Goal: Register for event/course

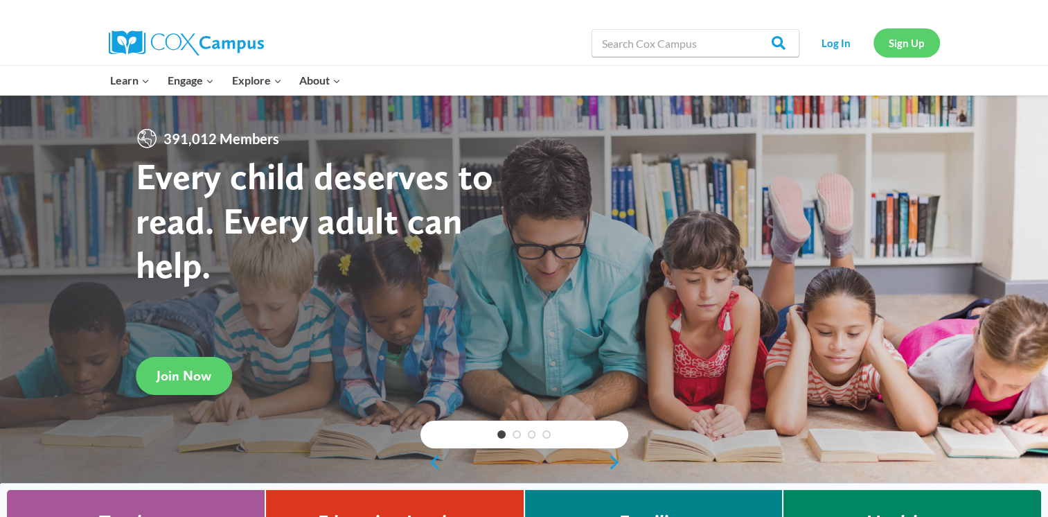
click at [900, 45] on link "Sign Up" at bounding box center [906, 42] width 66 height 28
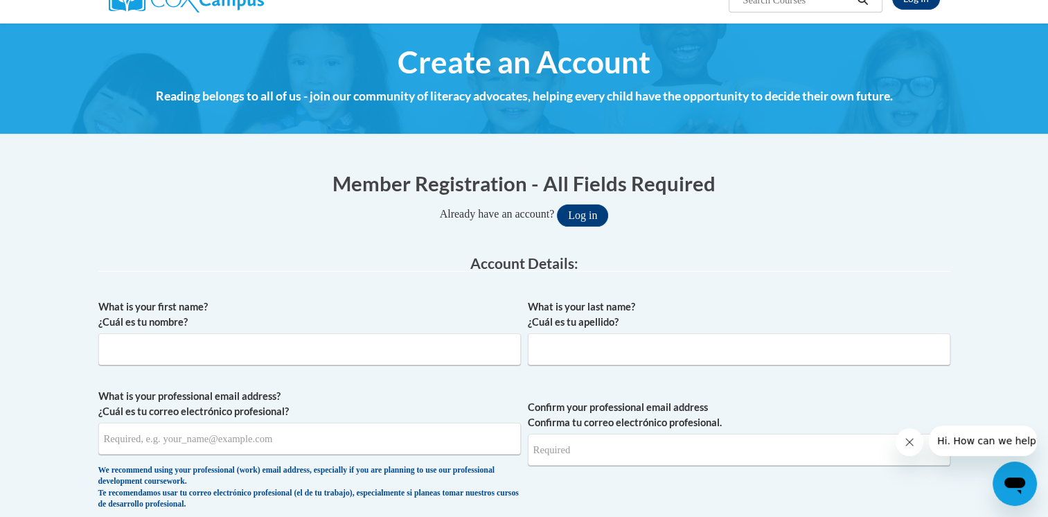
scroll to position [126, 0]
click at [259, 344] on input "What is your first name? ¿Cuál es tu nombre?" at bounding box center [309, 349] width 422 height 32
type input "Rebecca"
click at [587, 354] on input "What is your last name? ¿Cuál es tu apellido?" at bounding box center [739, 349] width 422 height 32
type input "Robinson"
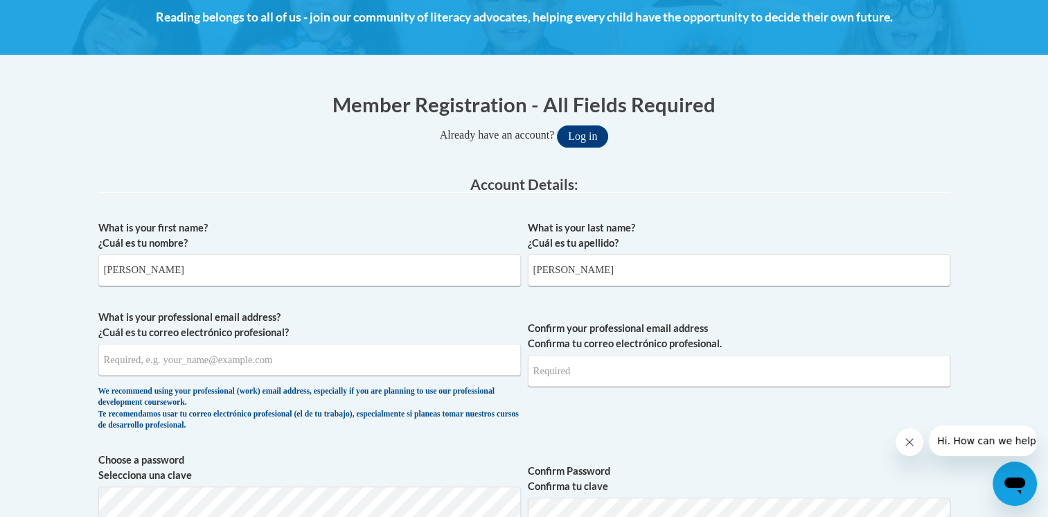
scroll to position [205, 0]
click at [120, 350] on input "What is your professional email address? ¿Cuál es tu correo electrónico profesi…" at bounding box center [309, 360] width 422 height 32
type input "rrobins6@my.athens.edu"
click at [587, 370] on input "Confirm your professional email address Confirma tu correo electrónico profesio…" at bounding box center [739, 371] width 422 height 32
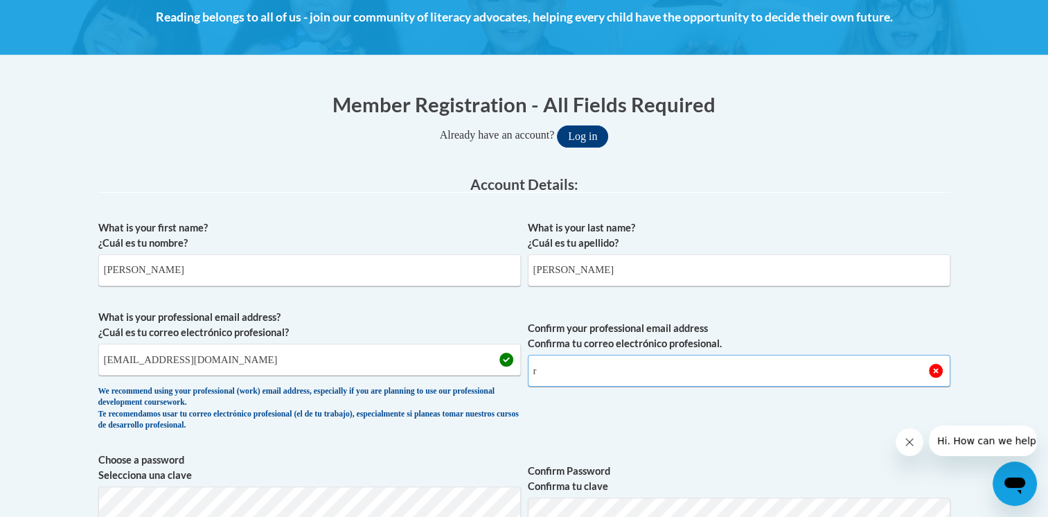
type input "rrobins6@my.athens.edu"
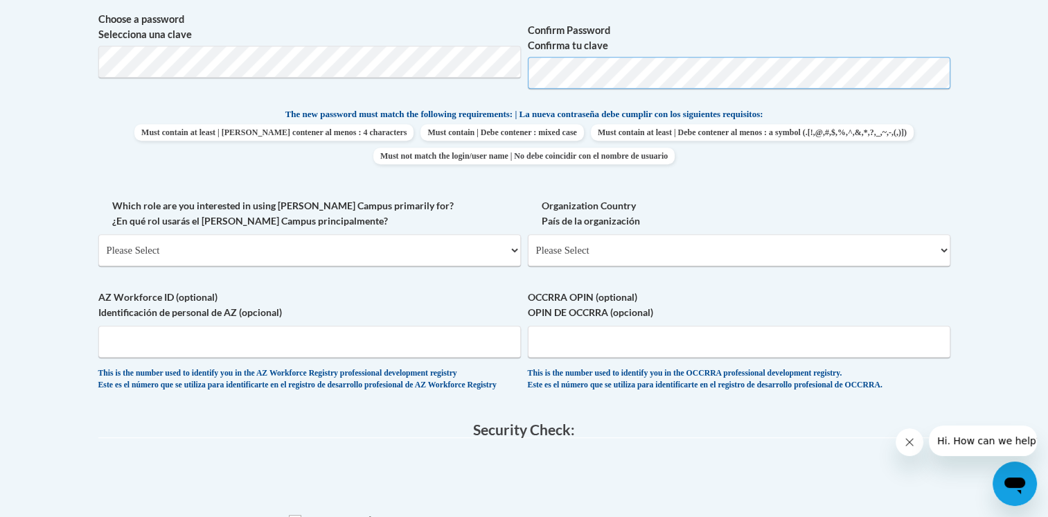
scroll to position [647, 0]
click at [481, 247] on select "Please Select College/University | Colegio/Universidad Community/Nonprofit Part…" at bounding box center [309, 249] width 422 height 32
select select "5a18ea06-2b54-4451-96f2-d152daf9eac5"
click at [98, 233] on select "Please Select College/University | Colegio/Universidad Community/Nonprofit Part…" at bounding box center [309, 249] width 422 height 32
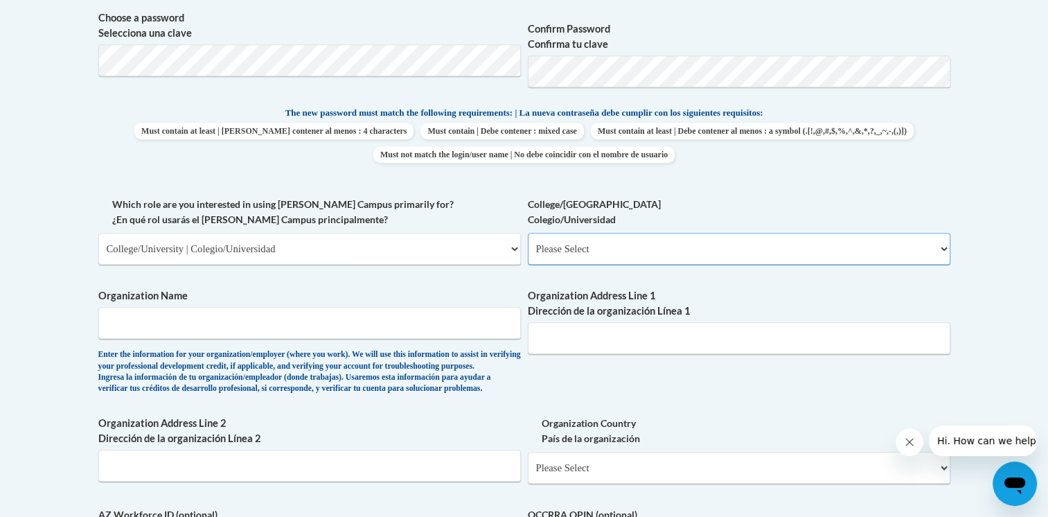
click at [627, 247] on select "Please Select College/University Staff | Empleado universitario College/Univers…" at bounding box center [739, 249] width 422 height 32
select select "99b32b07-cffc-426c-8bf6-0cd77760d84b"
click at [528, 233] on select "Please Select College/University Staff | Empleado universitario College/Univers…" at bounding box center [739, 249] width 422 height 32
click at [447, 323] on input "Organization Name" at bounding box center [309, 323] width 422 height 32
type input "U"
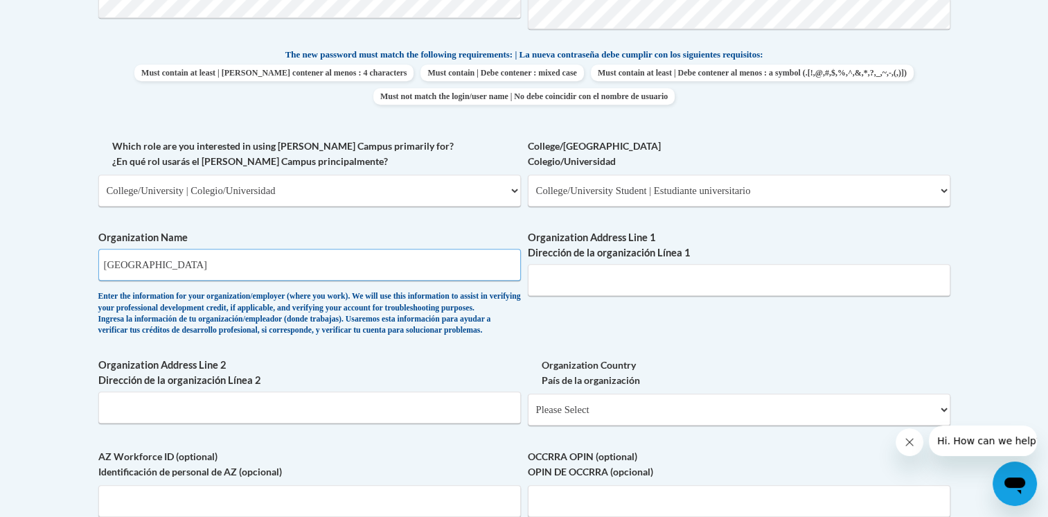
scroll to position [702, 0]
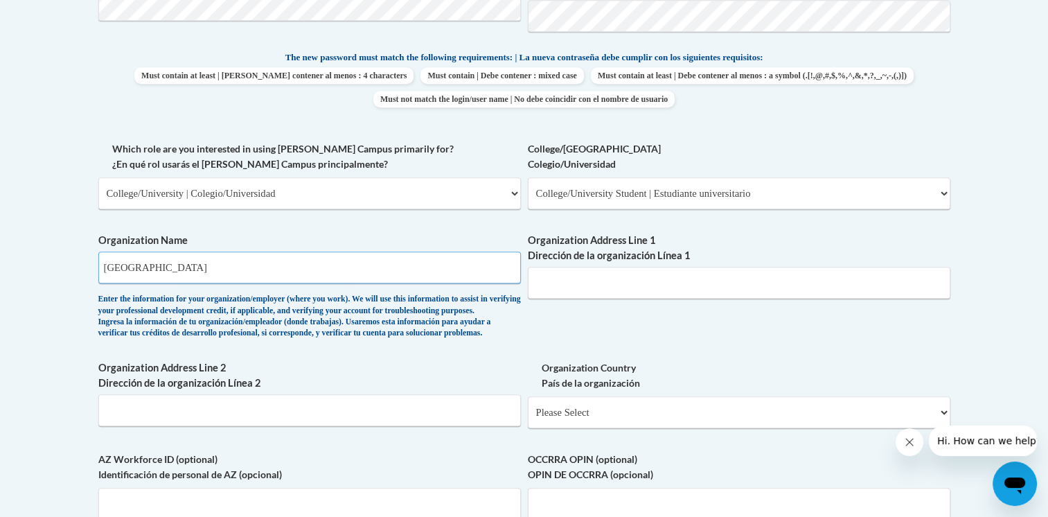
type input "Athens State University"
click at [674, 287] on input "Organization Address Line 1 Dirección de la organización Línea 1" at bounding box center [739, 283] width 422 height 32
type input "161 N Clinton St, Athens, AL 35611"
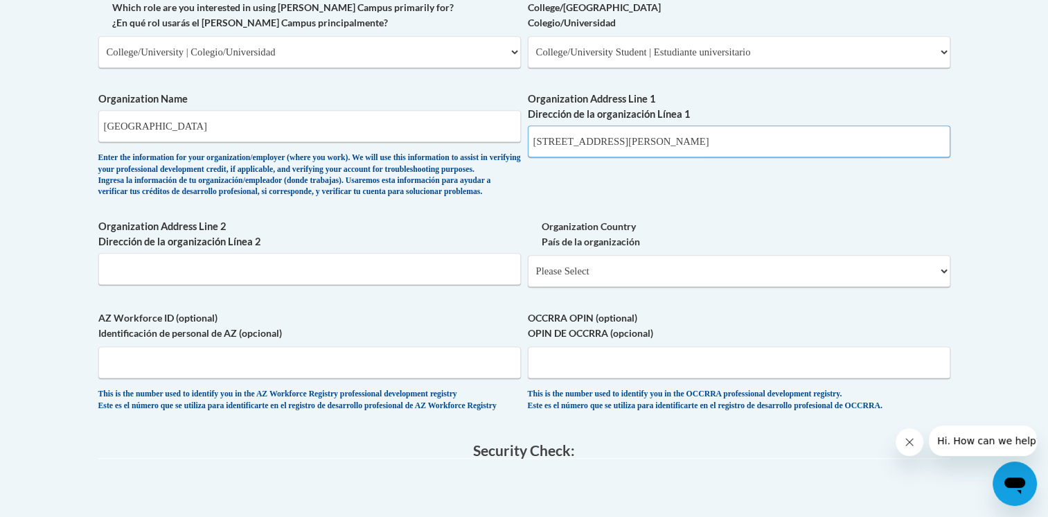
scroll to position [842, 0]
click at [630, 288] on select "Please Select United States | Estados Unidos Outside of the United States | Fue…" at bounding box center [739, 272] width 422 height 32
select select "ad49bcad-a171-4b2e-b99c-48b446064914"
click at [528, 278] on select "Please Select United States | Estados Unidos Outside of the United States | Fue…" at bounding box center [739, 272] width 422 height 32
select select
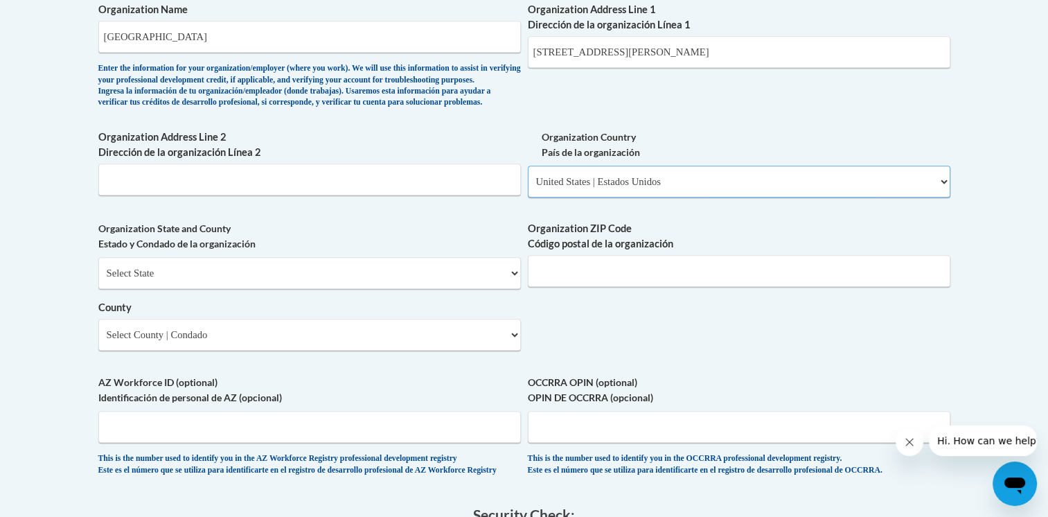
scroll to position [934, 0]
click at [474, 288] on select "Select State Alabama Alaska Arizona Arkansas California Colorado Connecticut De…" at bounding box center [309, 272] width 422 height 32
select select "Alabama"
click at [98, 278] on select "Select State Alabama Alaska Arizona Arkansas California Colorado Connecticut De…" at bounding box center [309, 272] width 422 height 32
click at [616, 286] on input "Organization ZIP Code Código postal de la organización" at bounding box center [739, 270] width 422 height 32
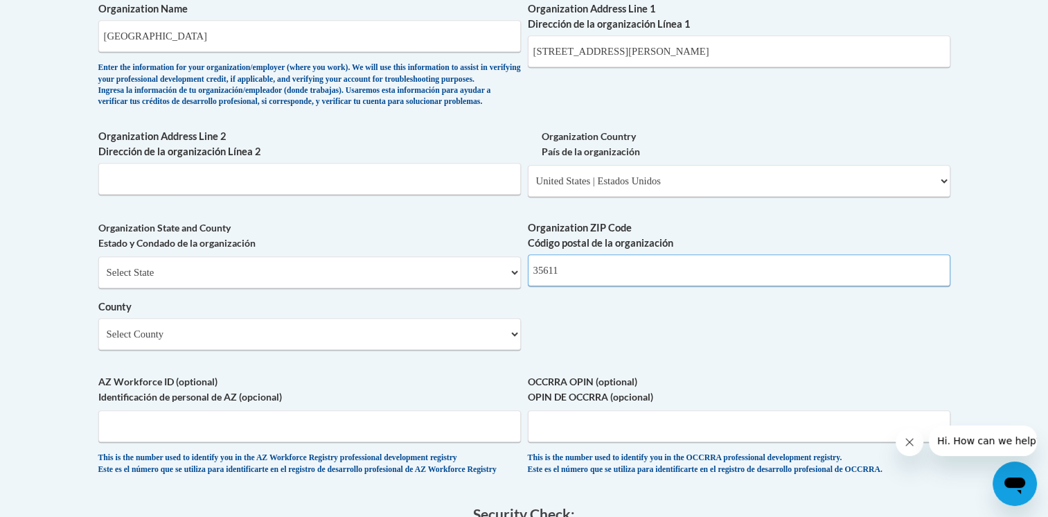
type input "35611"
click at [492, 350] on select "Select County Autauga Baldwin Barbour Bibb Blount Bullock Butler Calhoun Chambe…" at bounding box center [309, 334] width 422 height 32
click at [36, 349] on body "This site uses cookies to help improve your learning experience. By continuing …" at bounding box center [524, 97] width 1048 height 2063
click at [373, 350] on select "Select County Autauga Baldwin Barbour Bibb Blount Bullock Butler Calhoun Chambe…" at bounding box center [309, 334] width 422 height 32
select select "Limestone"
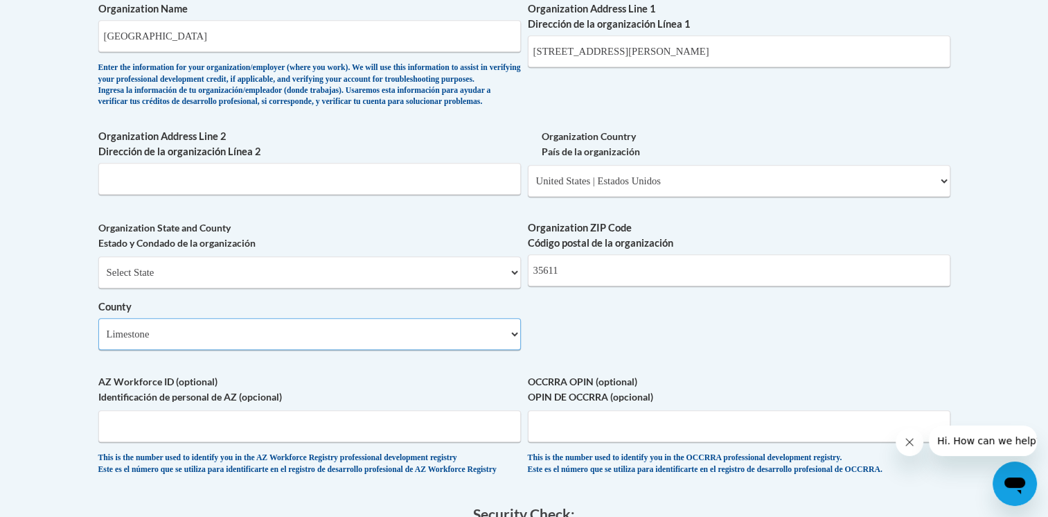
click at [98, 340] on select "Select County Autauga Baldwin Barbour Bibb Blount Bullock Butler Calhoun Chambe…" at bounding box center [309, 334] width 422 height 32
click at [47, 339] on body "This site uses cookies to help improve your learning experience. By continuing …" at bounding box center [524, 97] width 1048 height 2063
click at [750, 51] on input "161 N Clinton St, Athens, AL 35611" at bounding box center [739, 51] width 422 height 32
type input "161 N Clinton St"
click at [1016, 125] on body "This site uses cookies to help improve your learning experience. By continuing …" at bounding box center [524, 97] width 1048 height 2063
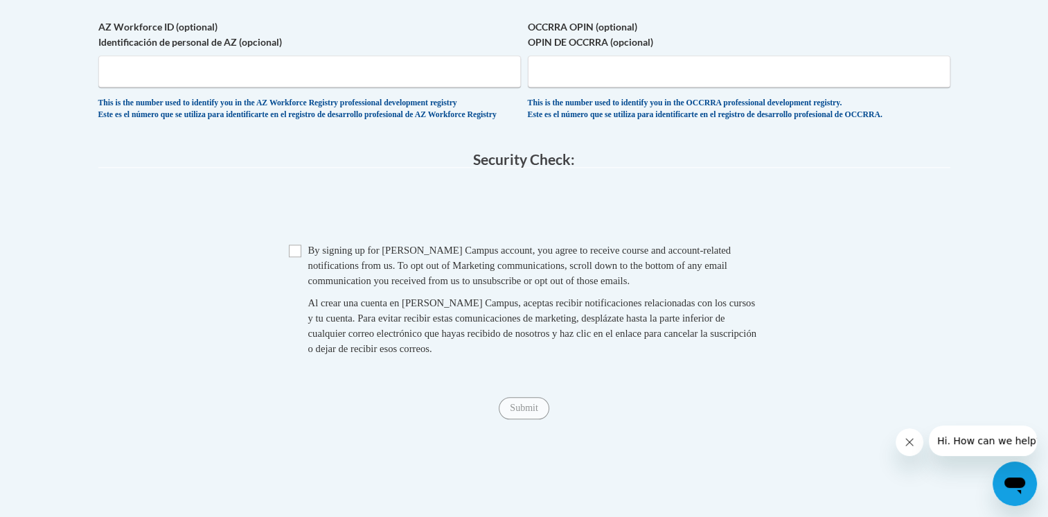
scroll to position [1291, 0]
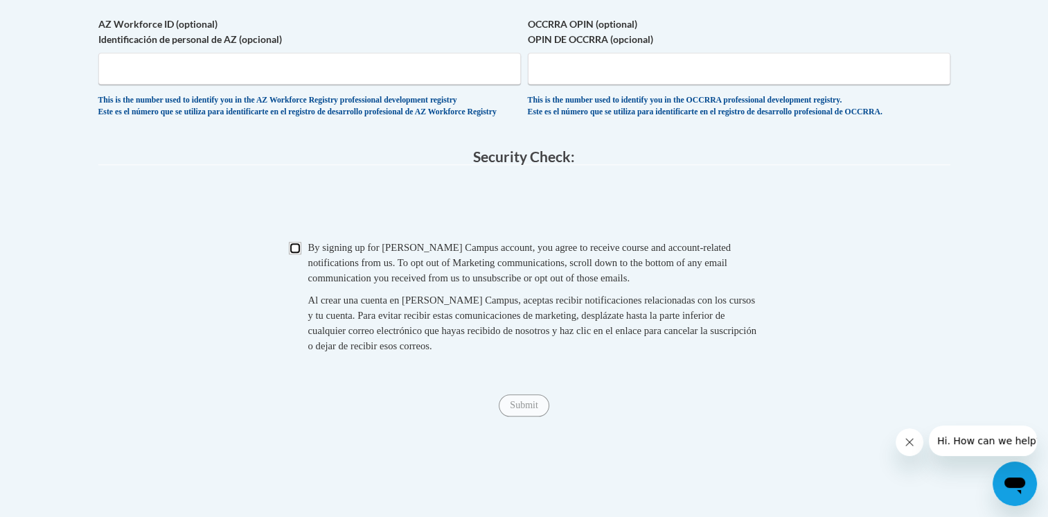
click at [292, 254] on input "Checkbox" at bounding box center [295, 248] width 12 height 12
checkbox input "true"
click at [519, 416] on input "Submit" at bounding box center [524, 405] width 50 height 22
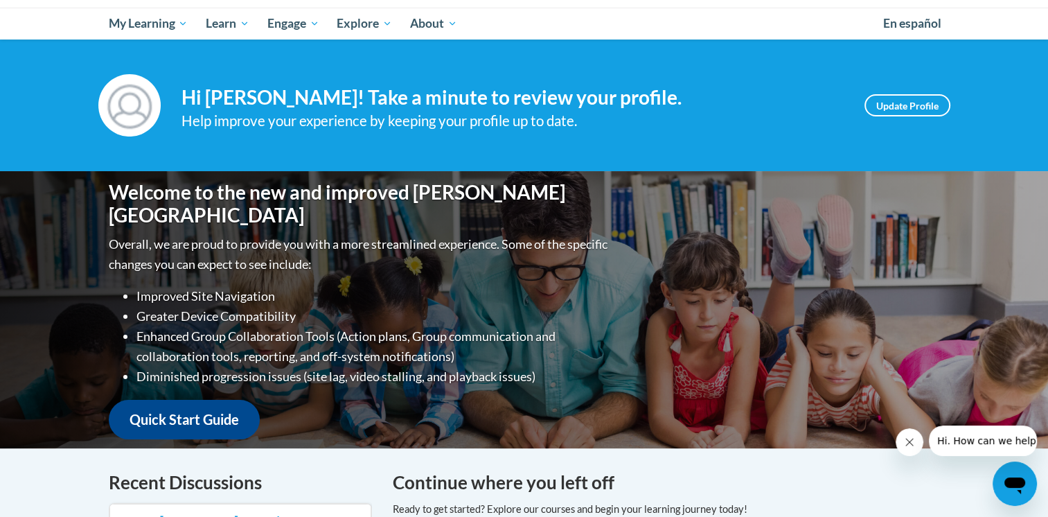
scroll to position [137, 0]
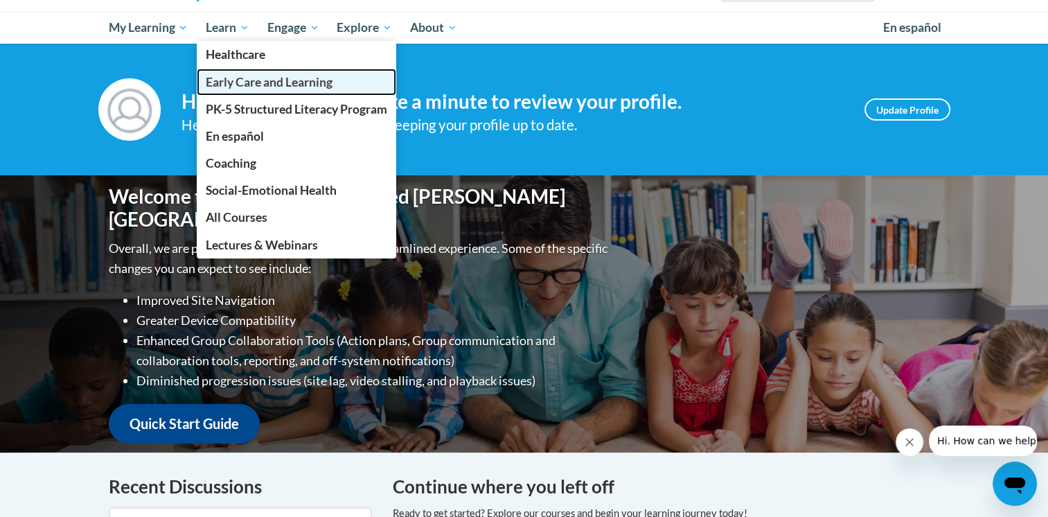
click at [245, 84] on span "Early Care and Learning" at bounding box center [269, 82] width 127 height 15
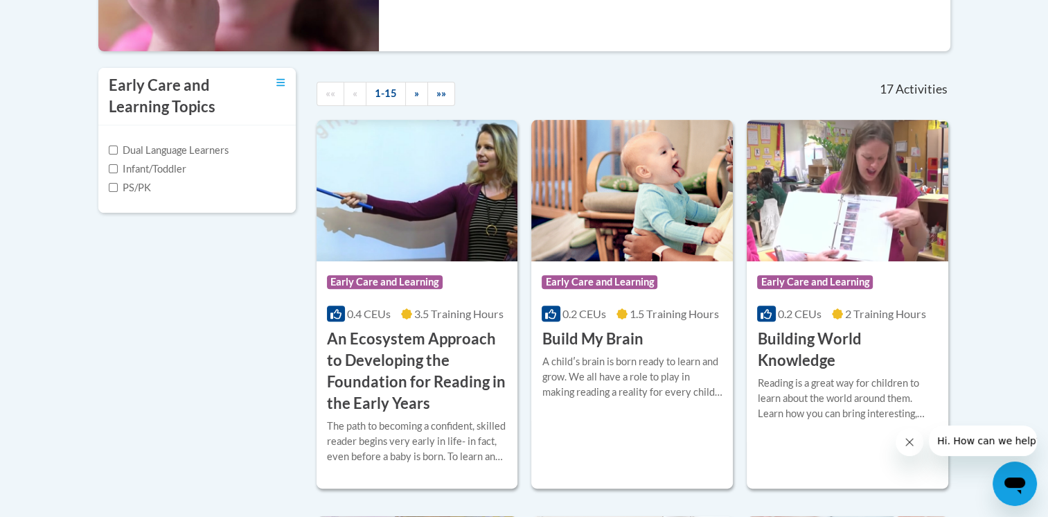
scroll to position [423, 0]
click at [600, 337] on h3 "Build My Brain" at bounding box center [592, 338] width 101 height 21
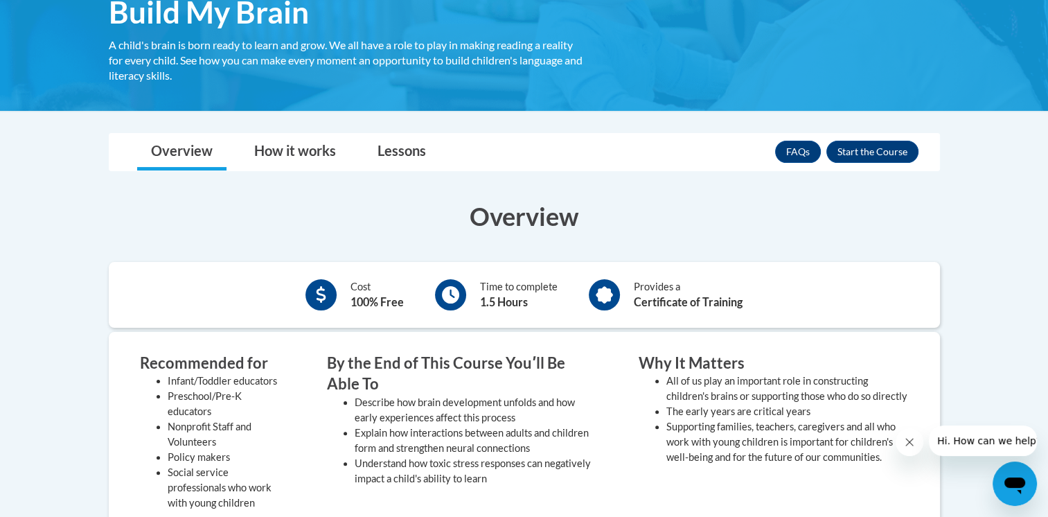
scroll to position [247, 0]
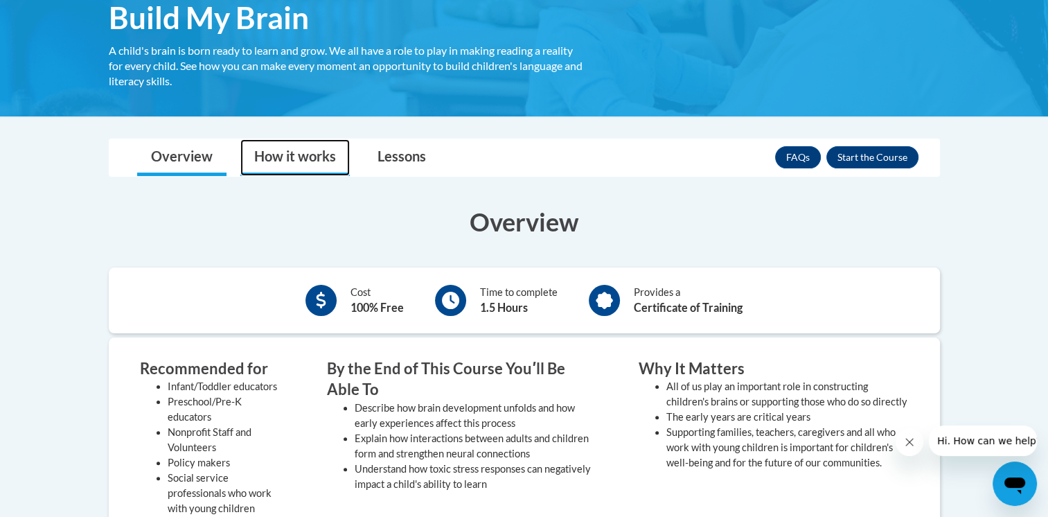
click at [289, 168] on link "How it works" at bounding box center [294, 157] width 109 height 37
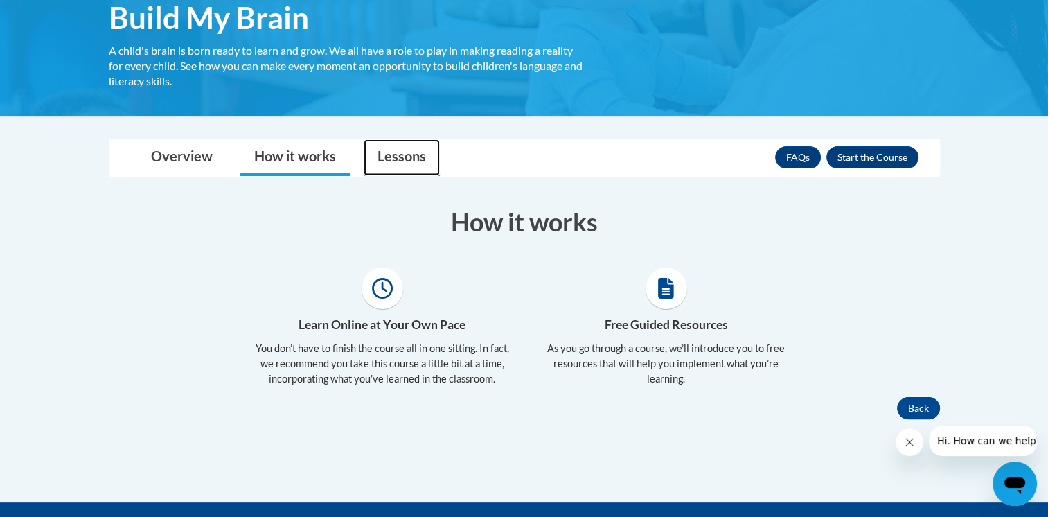
click at [404, 156] on link "Lessons" at bounding box center [402, 157] width 76 height 37
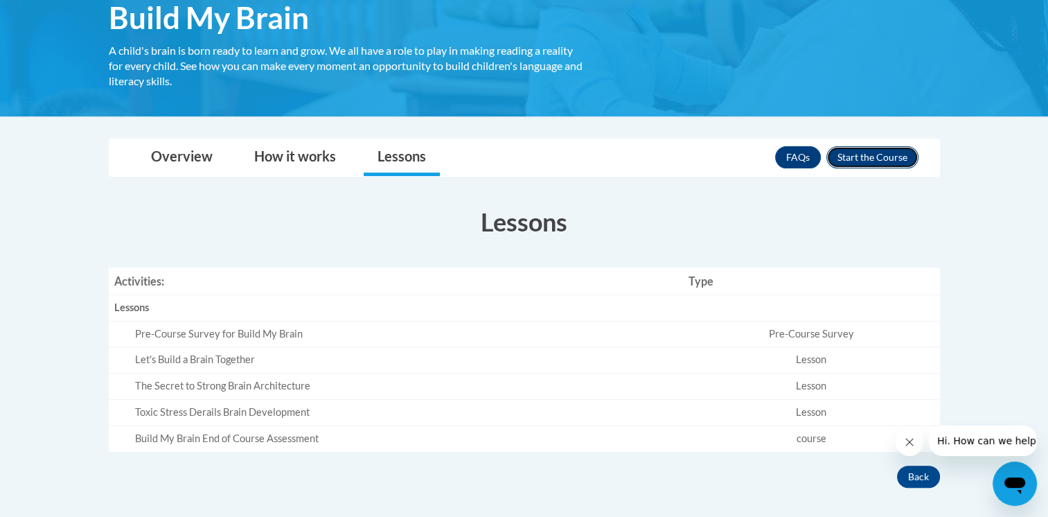
click at [858, 165] on button "Enroll" at bounding box center [872, 157] width 92 height 22
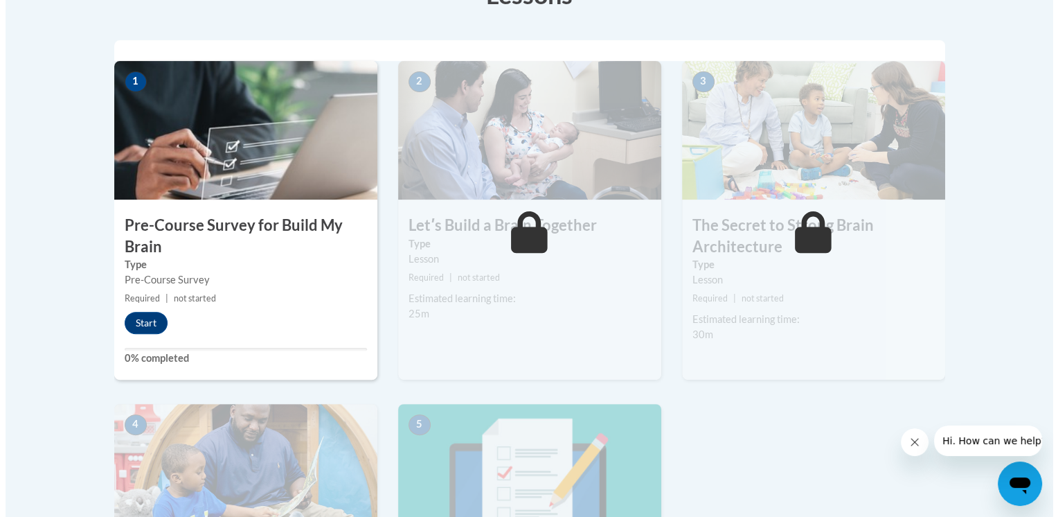
scroll to position [426, 0]
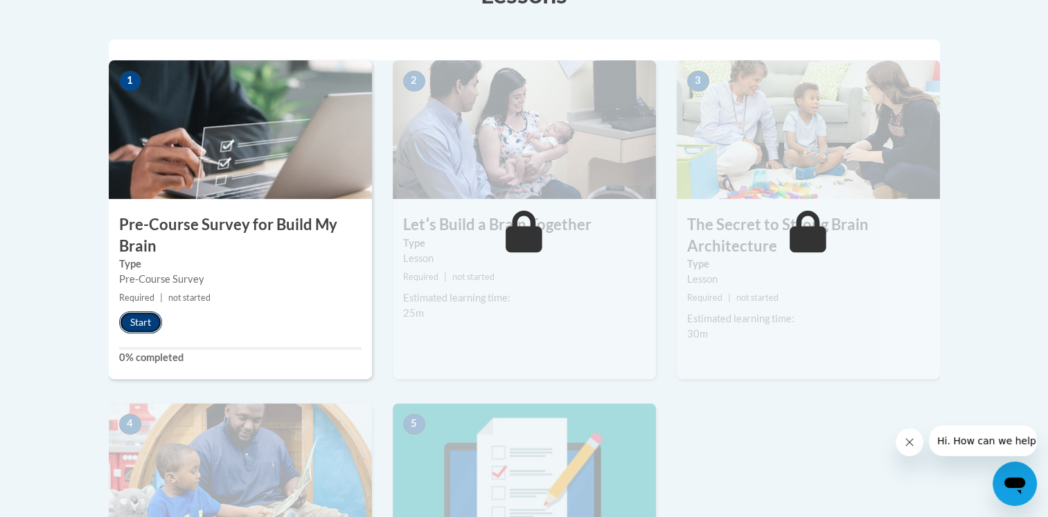
click at [141, 323] on button "Start" at bounding box center [140, 322] width 43 height 22
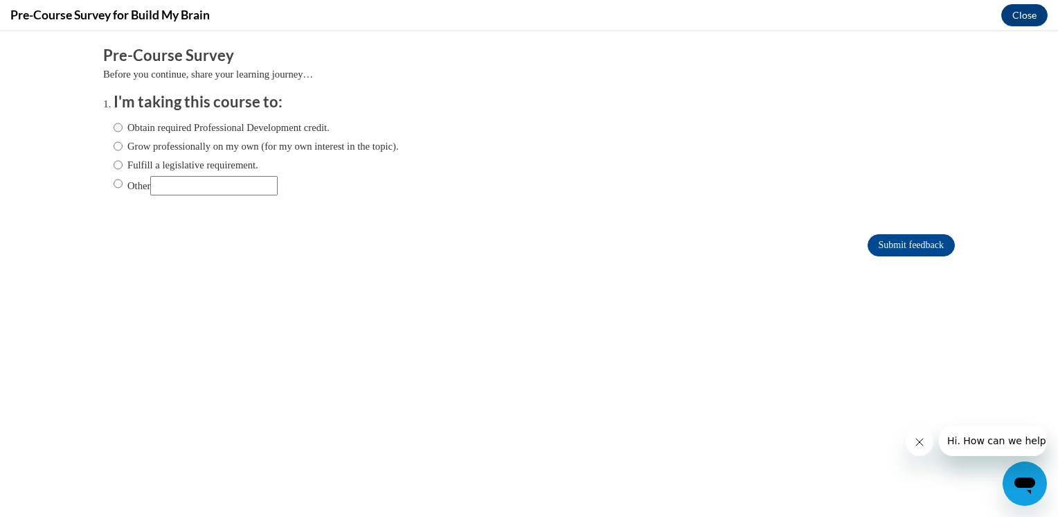
scroll to position [0, 0]
click at [114, 125] on input "Obtain required Professional Development credit." at bounding box center [118, 127] width 9 height 15
radio input "true"
click at [873, 249] on input "Submit feedback" at bounding box center [911, 245] width 87 height 22
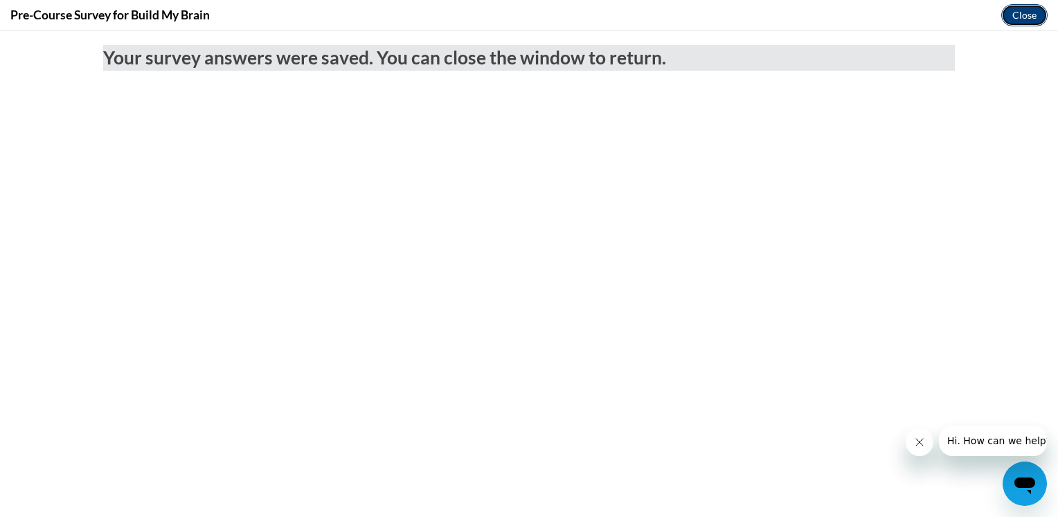
click at [1024, 18] on button "Close" at bounding box center [1024, 15] width 46 height 22
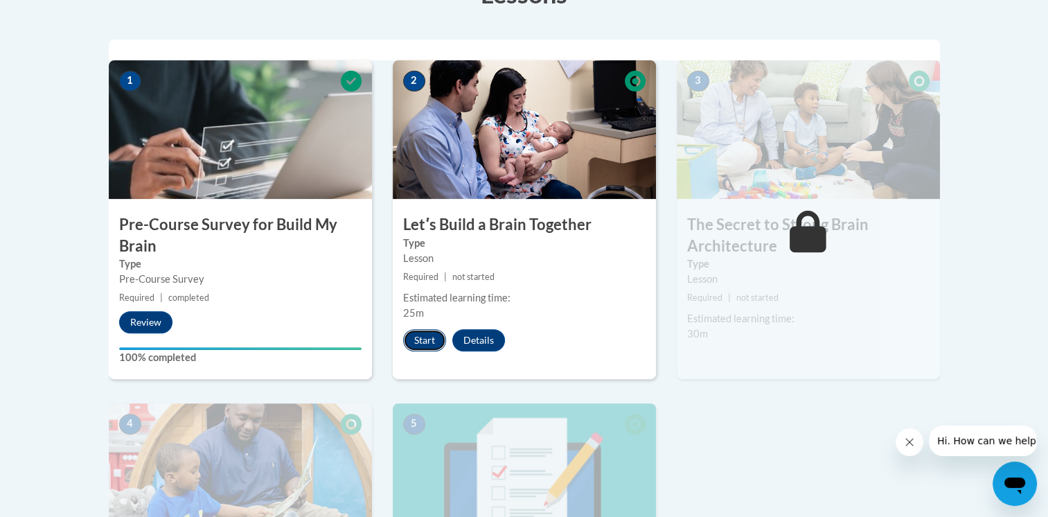
click at [422, 337] on button "Start" at bounding box center [424, 340] width 43 height 22
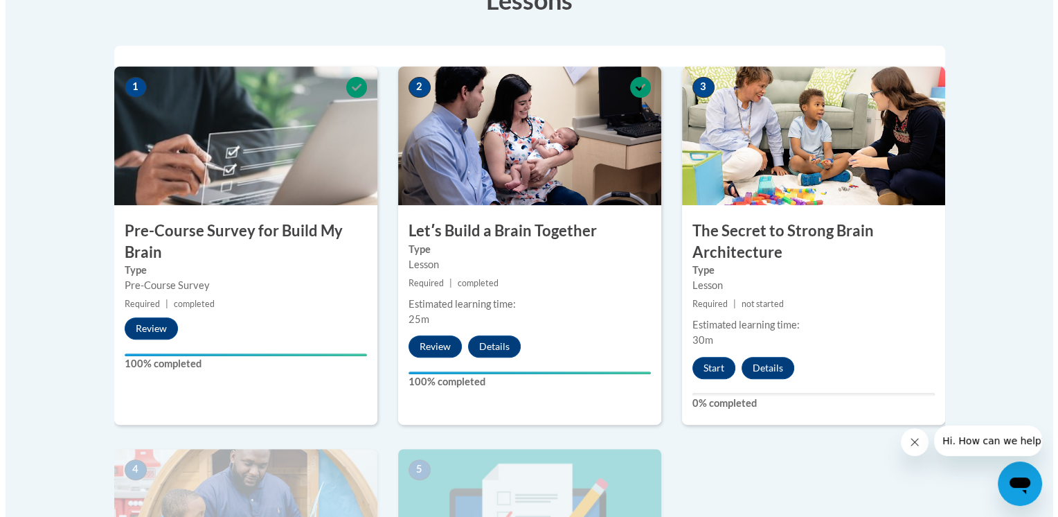
scroll to position [420, 0]
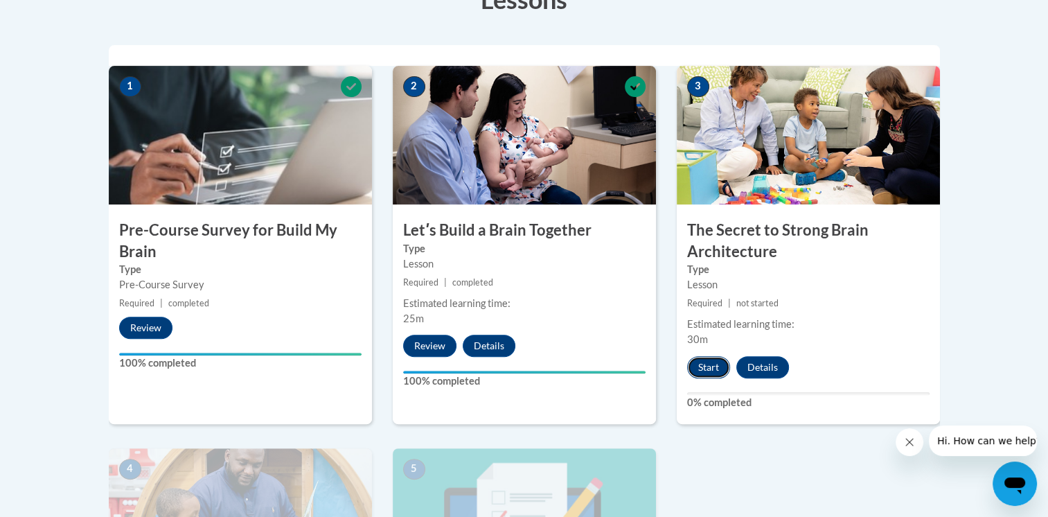
click at [701, 365] on button "Start" at bounding box center [708, 367] width 43 height 22
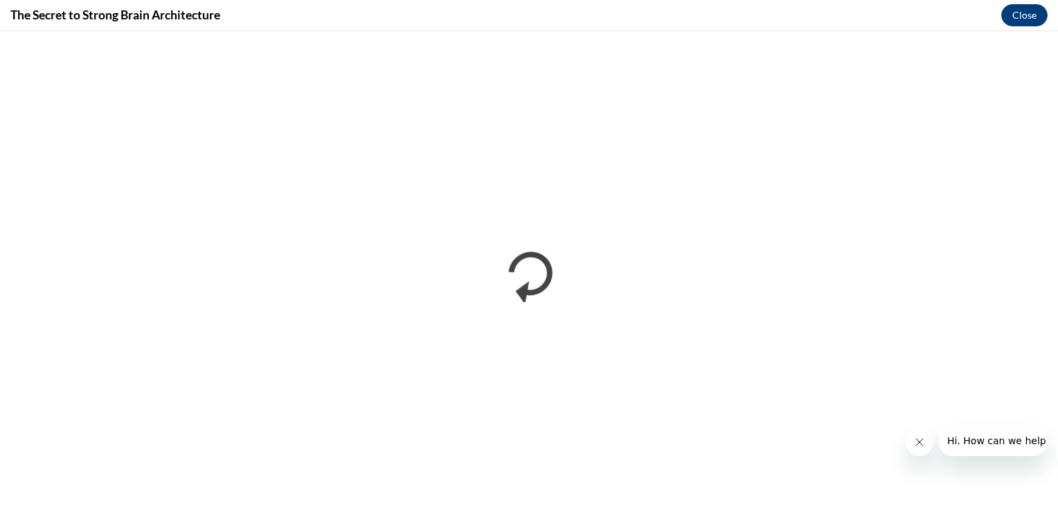
scroll to position [0, 0]
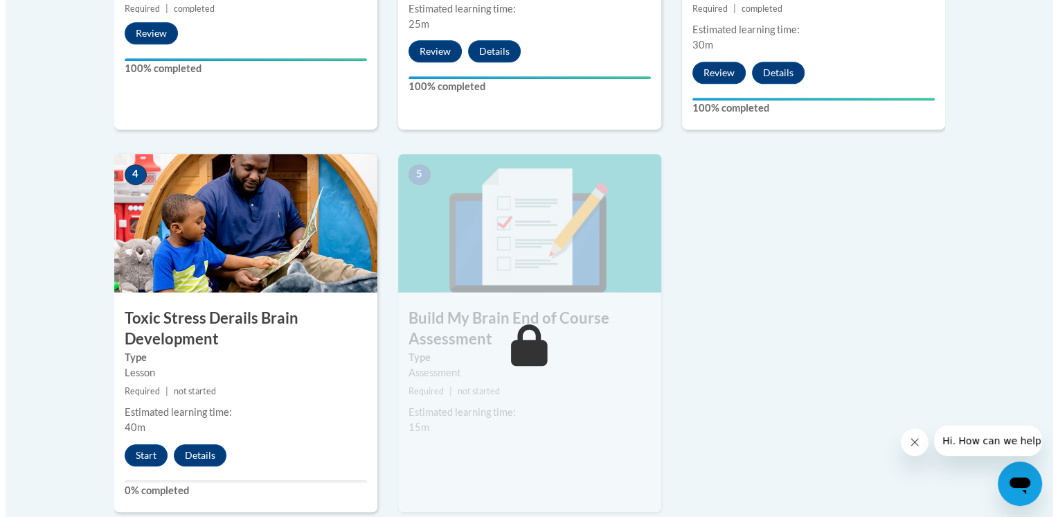
scroll to position [761, 0]
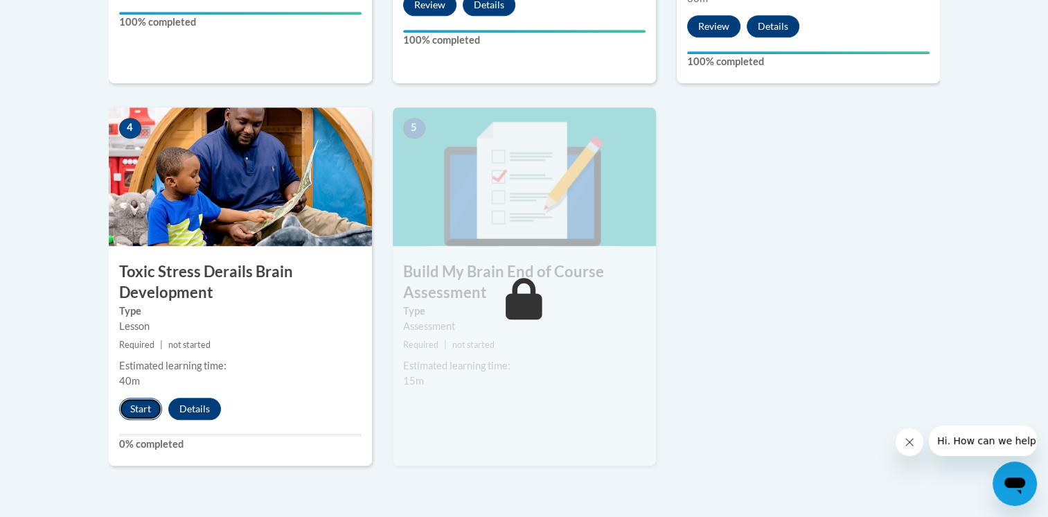
click at [132, 407] on button "Start" at bounding box center [140, 409] width 43 height 22
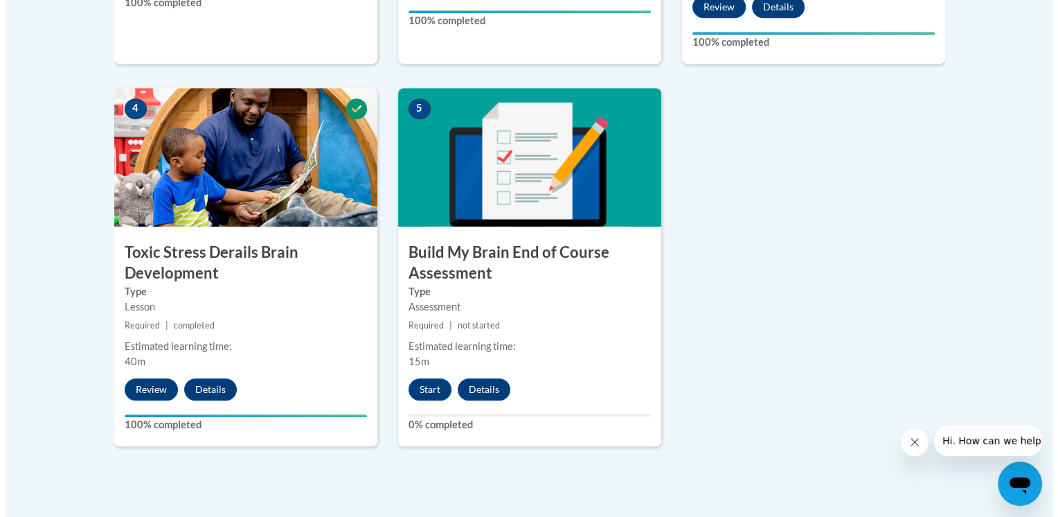
scroll to position [784, 0]
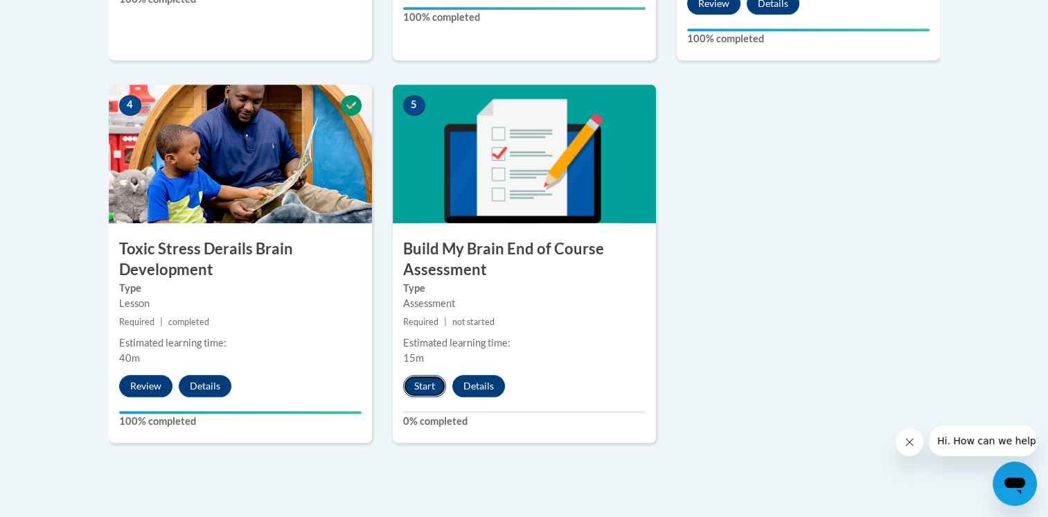
click at [422, 383] on button "Start" at bounding box center [424, 386] width 43 height 22
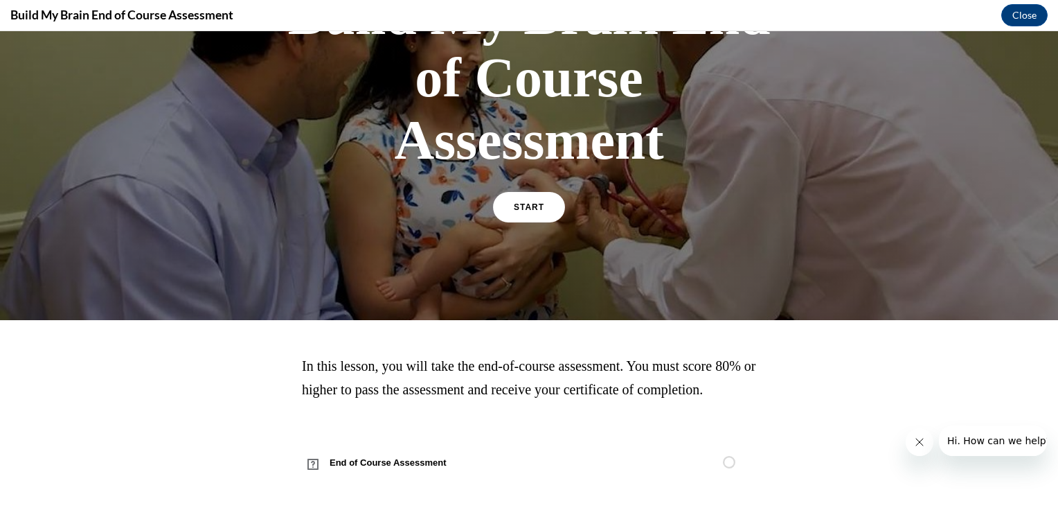
scroll to position [170, 0]
click at [715, 456] on div "Build My Brain End of Course Assessment START In this lesson, you will take the…" at bounding box center [529, 273] width 1058 height 485
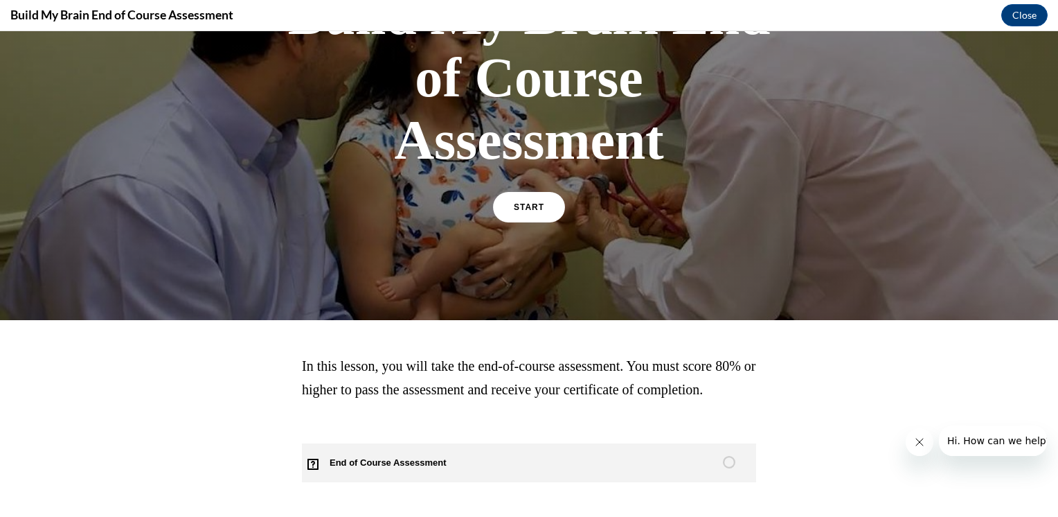
click at [725, 456] on div "Build My Brain End of Course Assessment START In this lesson, you will take the…" at bounding box center [529, 273] width 1058 height 485
click at [725, 456] on circle "Unstarted" at bounding box center [729, 461] width 11 height 11
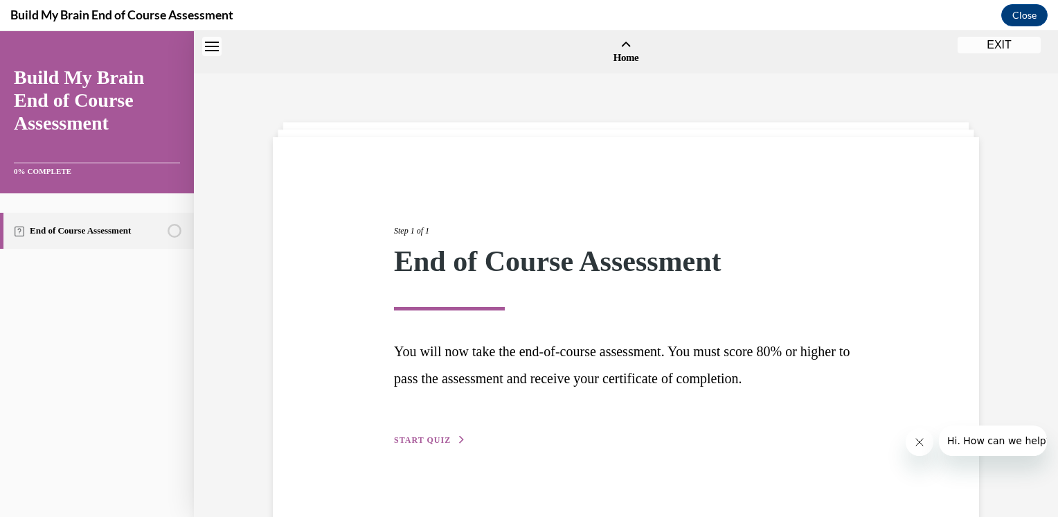
scroll to position [43, 0]
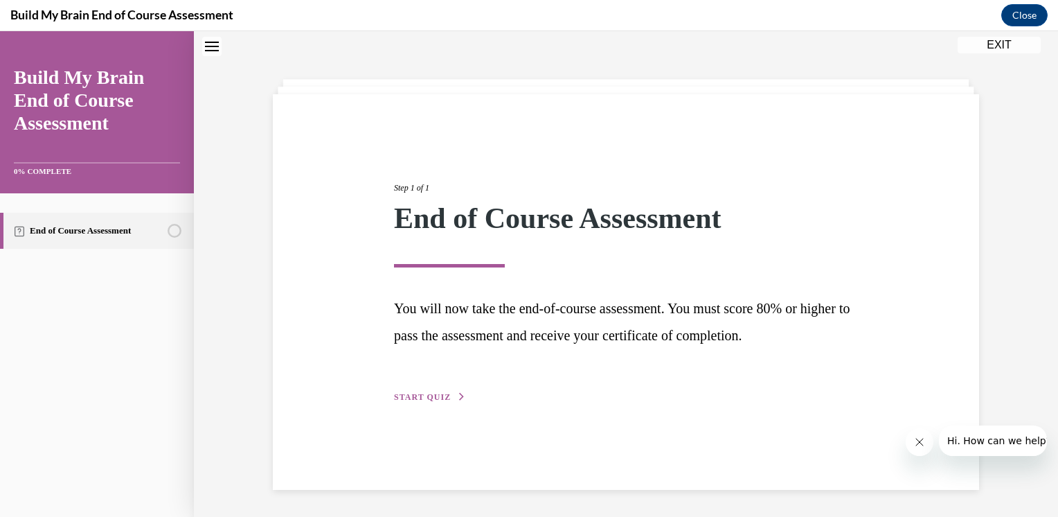
click at [424, 393] on span "START QUIZ" at bounding box center [422, 397] width 57 height 10
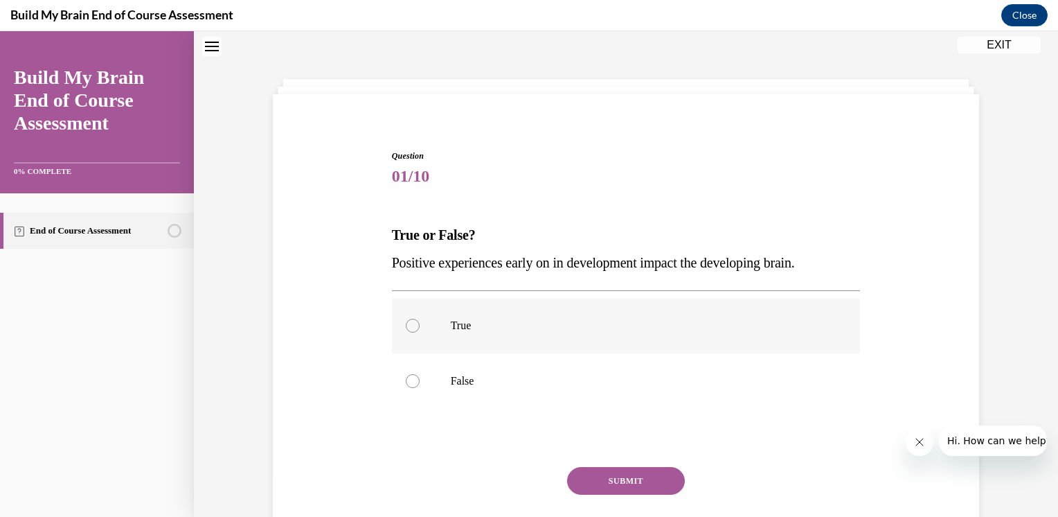
click at [443, 323] on label "True" at bounding box center [626, 325] width 469 height 55
click at [420, 323] on input "True" at bounding box center [413, 326] width 14 height 14
radio input "true"
click at [605, 483] on button "SUBMIT" at bounding box center [626, 481] width 118 height 28
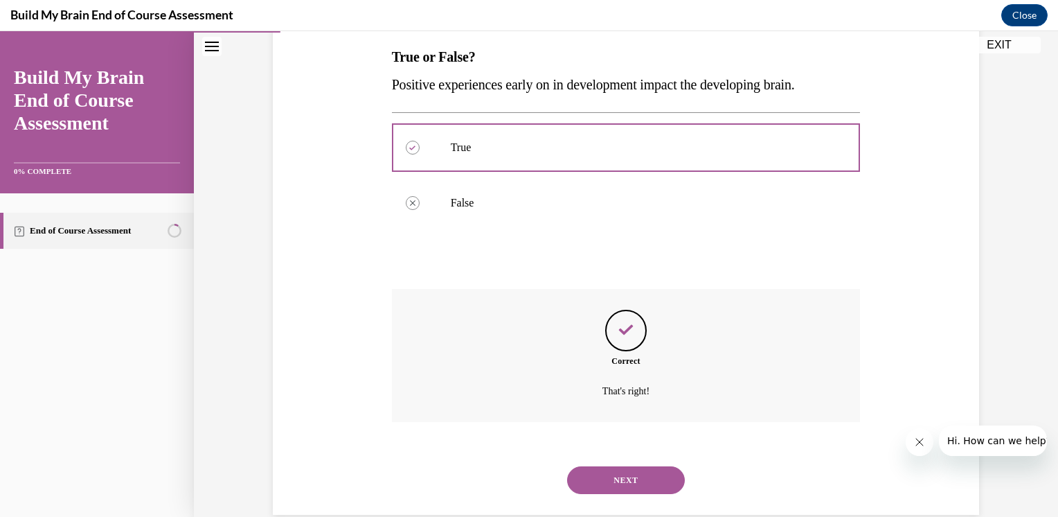
scroll to position [246, 0]
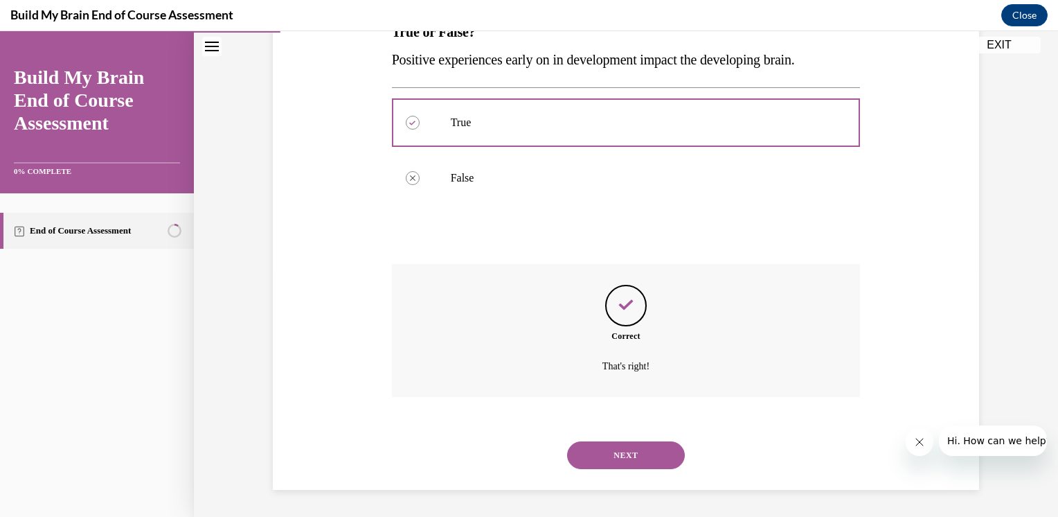
click at [607, 455] on button "NEXT" at bounding box center [626, 455] width 118 height 28
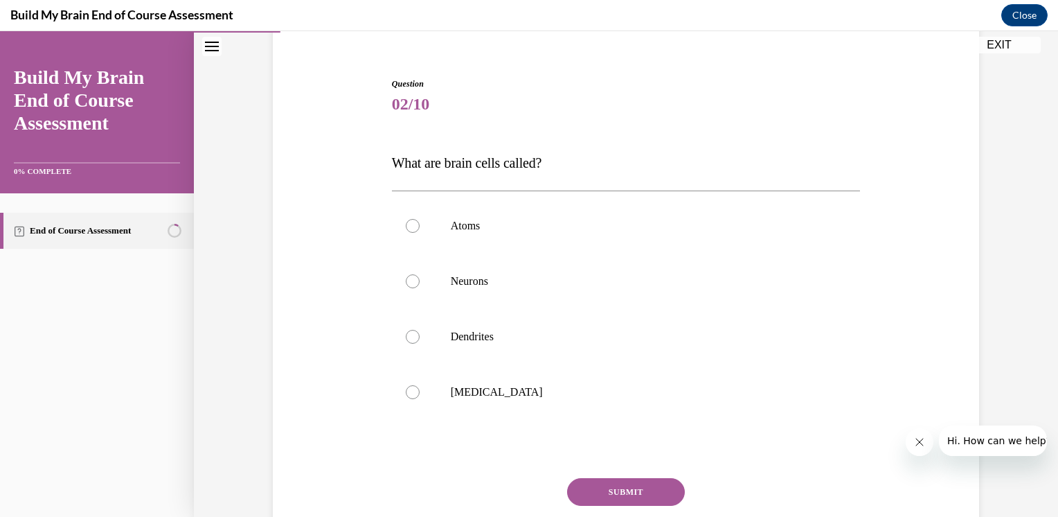
scroll to position [116, 0]
click at [420, 279] on label "Neurons" at bounding box center [626, 280] width 469 height 55
click at [420, 279] on input "Neurons" at bounding box center [413, 281] width 14 height 14
radio input "true"
click at [615, 487] on button "SUBMIT" at bounding box center [626, 491] width 118 height 28
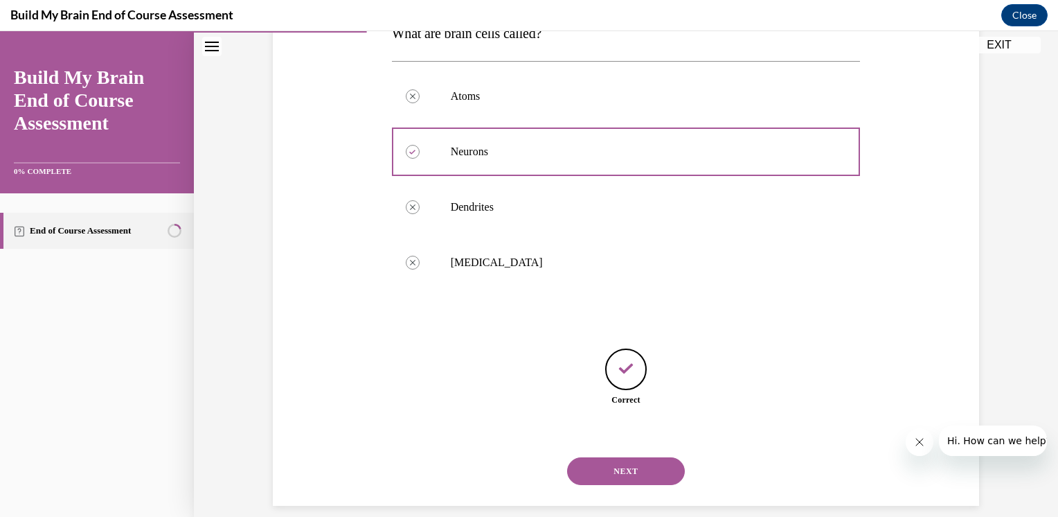
scroll to position [260, 0]
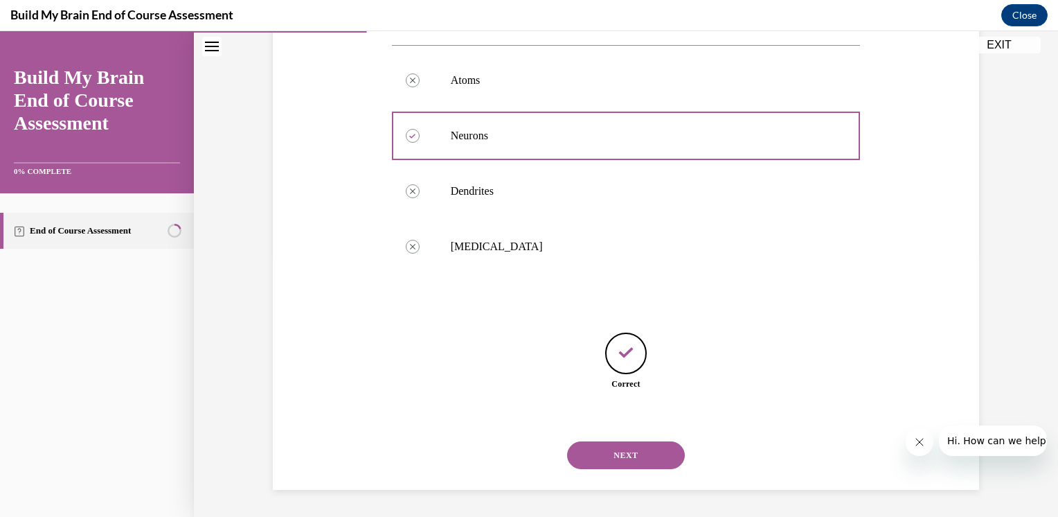
click at [612, 452] on button "NEXT" at bounding box center [626, 455] width 118 height 28
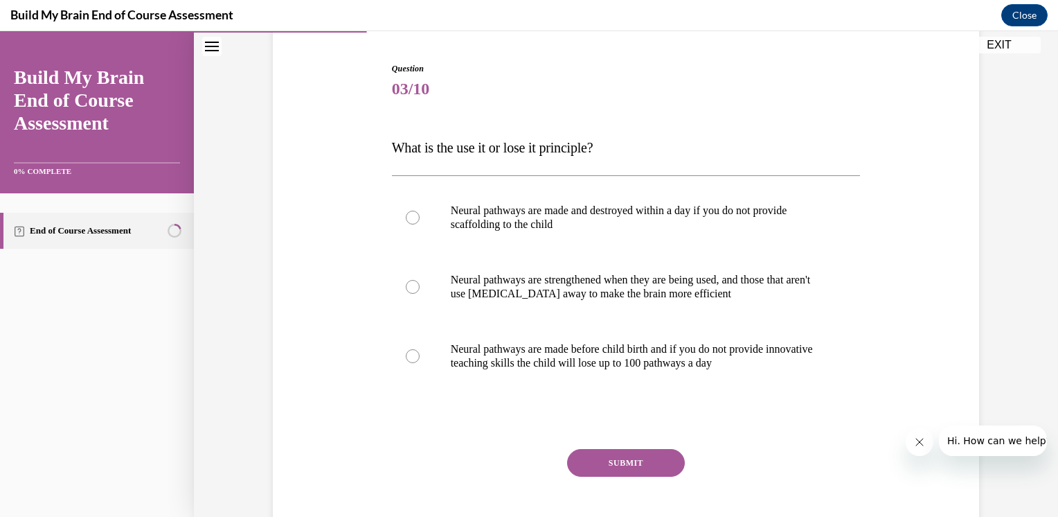
scroll to position [130, 0]
click at [407, 285] on div at bounding box center [413, 287] width 14 height 14
click at [407, 285] on input "Neural pathways are strengthened when they are being used, and those that aren'…" at bounding box center [413, 287] width 14 height 14
radio input "true"
click at [585, 456] on button "SUBMIT" at bounding box center [626, 463] width 118 height 28
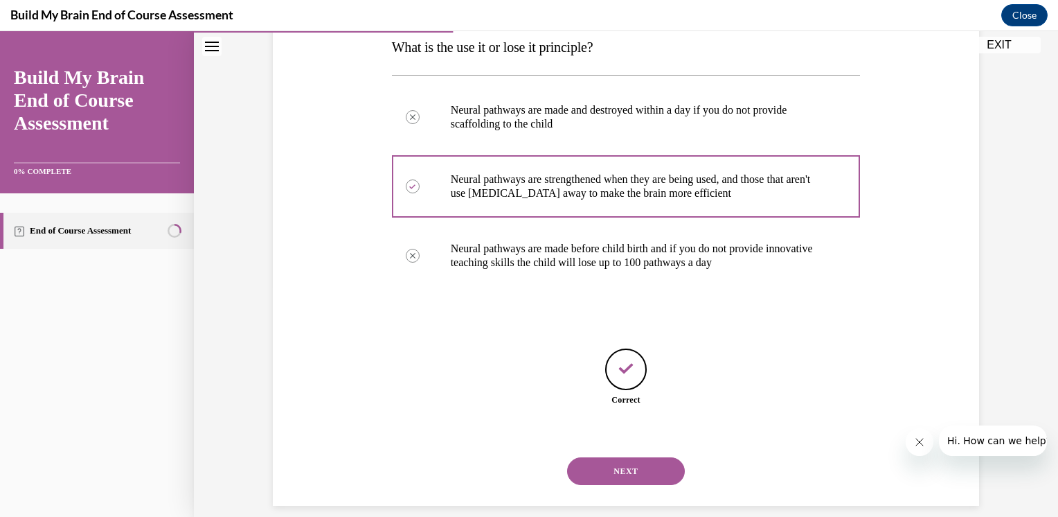
scroll to position [247, 0]
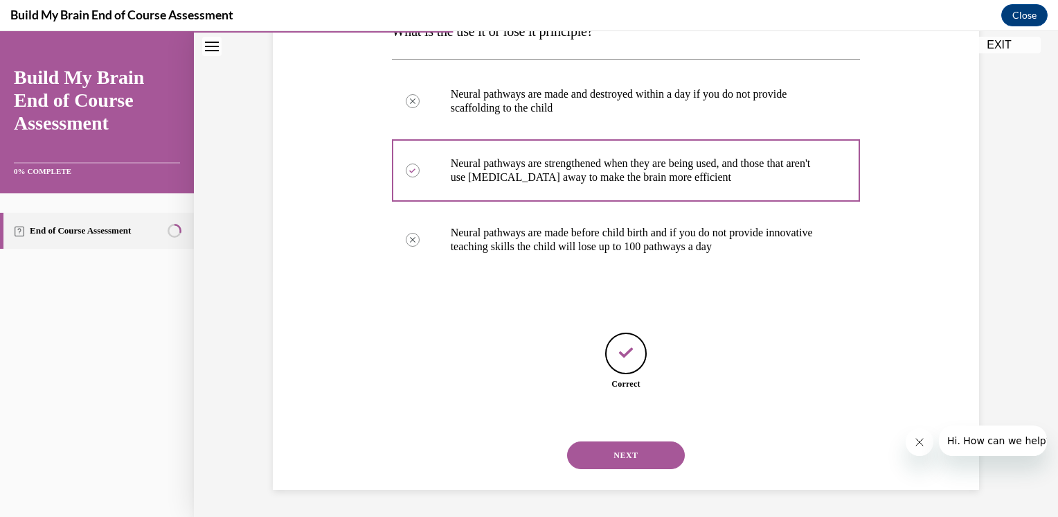
click at [601, 454] on button "NEXT" at bounding box center [626, 455] width 118 height 28
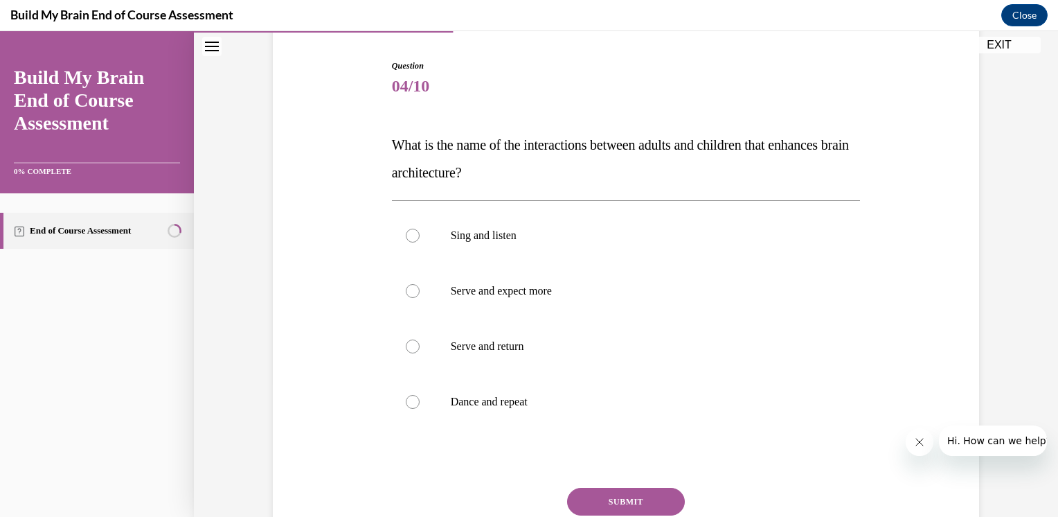
scroll to position [136, 0]
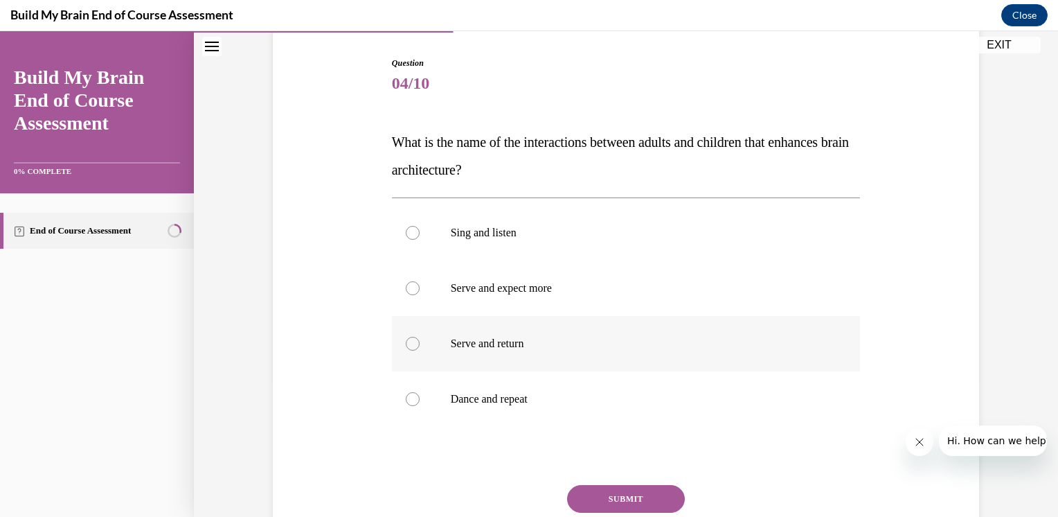
click at [422, 341] on label "Serve and return" at bounding box center [626, 343] width 469 height 55
click at [420, 341] on input "Serve and return" at bounding box center [413, 344] width 14 height 14
radio input "true"
click at [620, 493] on button "SUBMIT" at bounding box center [626, 499] width 118 height 28
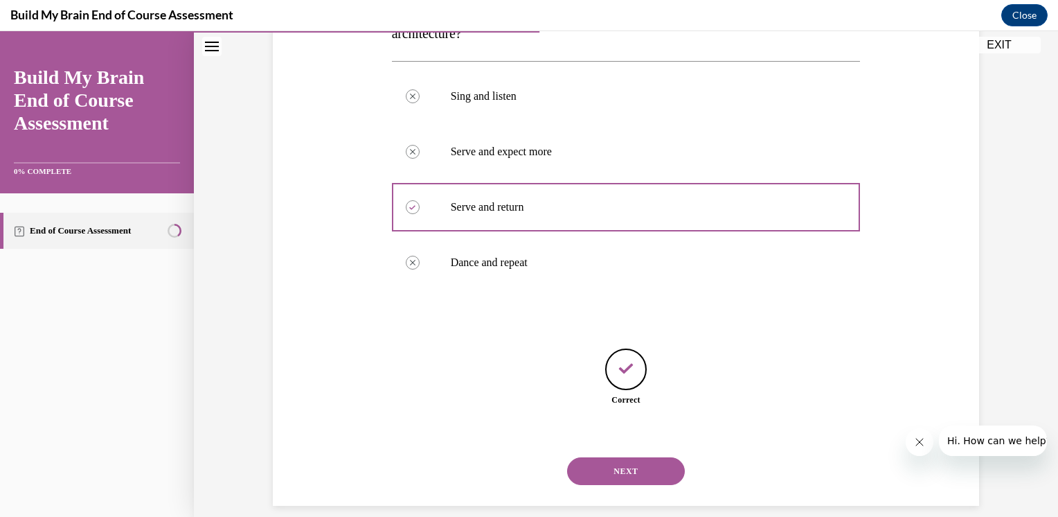
scroll to position [288, 0]
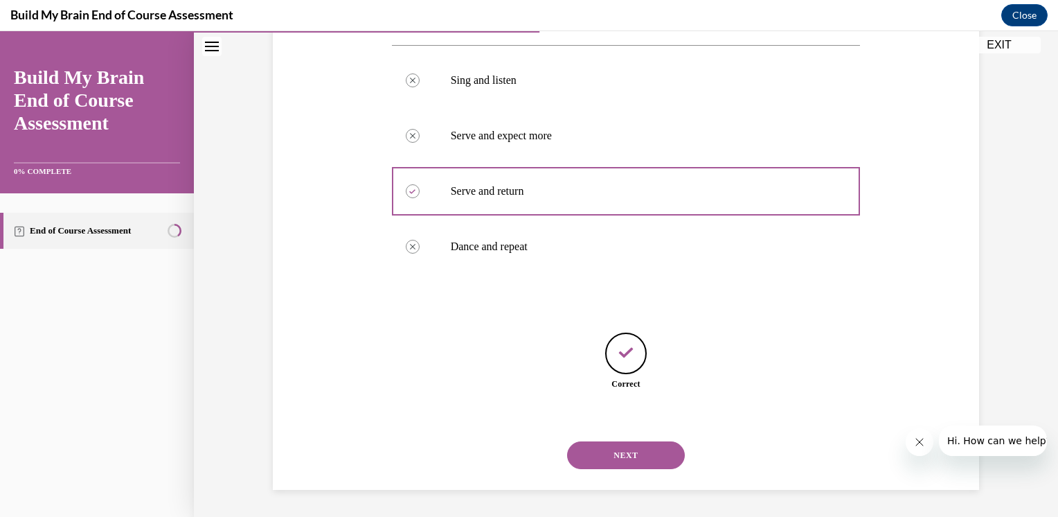
click at [627, 452] on button "NEXT" at bounding box center [626, 455] width 118 height 28
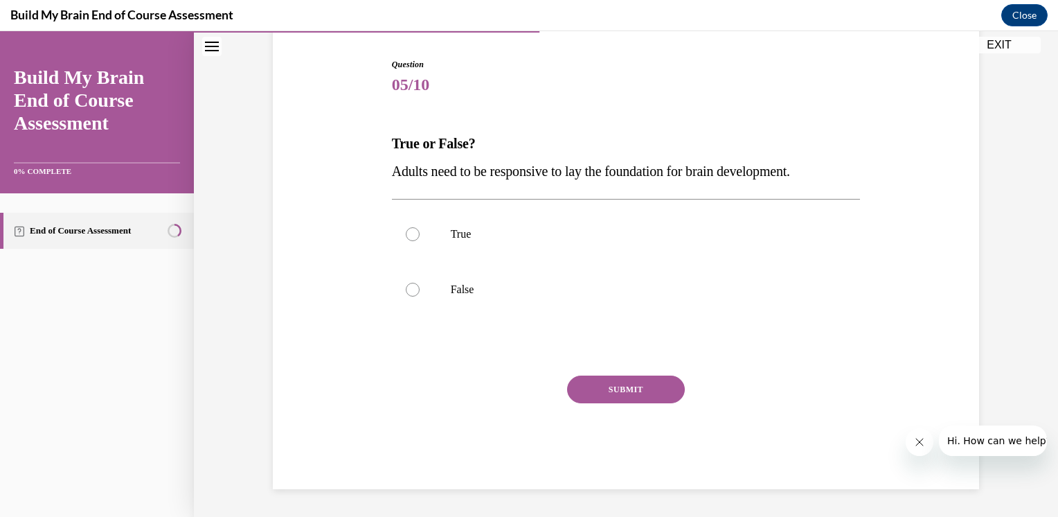
scroll to position [134, 0]
click at [406, 230] on div at bounding box center [413, 235] width 14 height 14
click at [406, 230] on input "True" at bounding box center [413, 235] width 14 height 14
radio input "true"
click at [628, 391] on button "SUBMIT" at bounding box center [626, 390] width 118 height 28
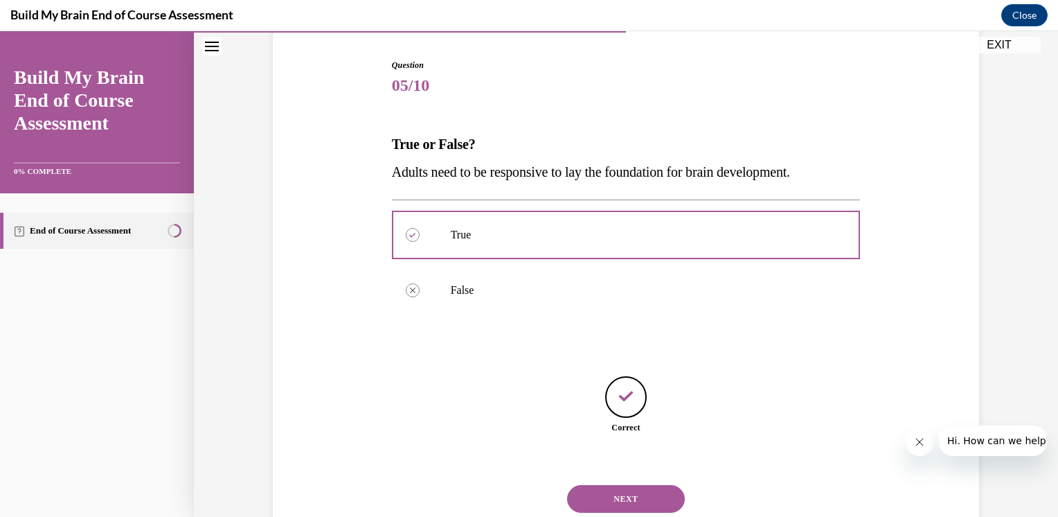
scroll to position [177, 0]
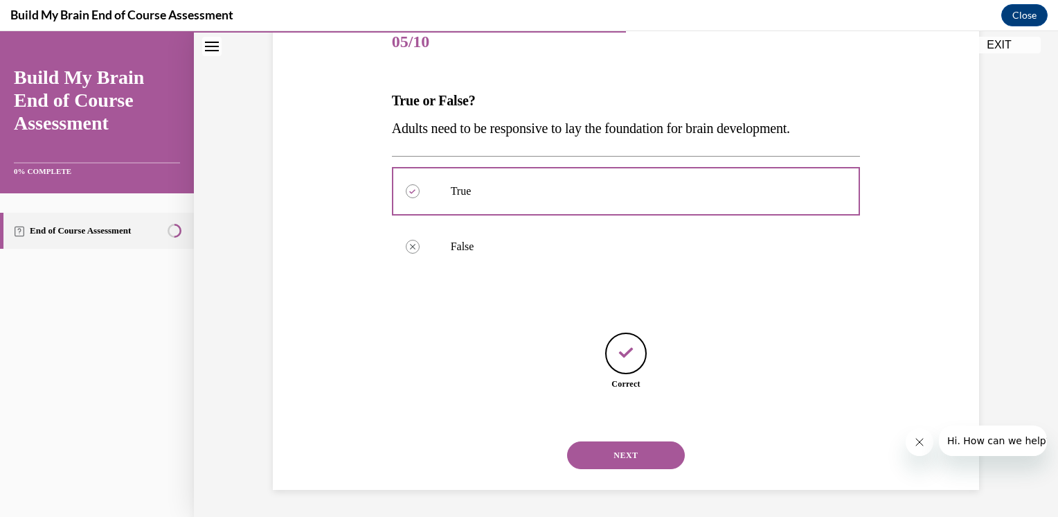
click at [637, 450] on button "NEXT" at bounding box center [626, 455] width 118 height 28
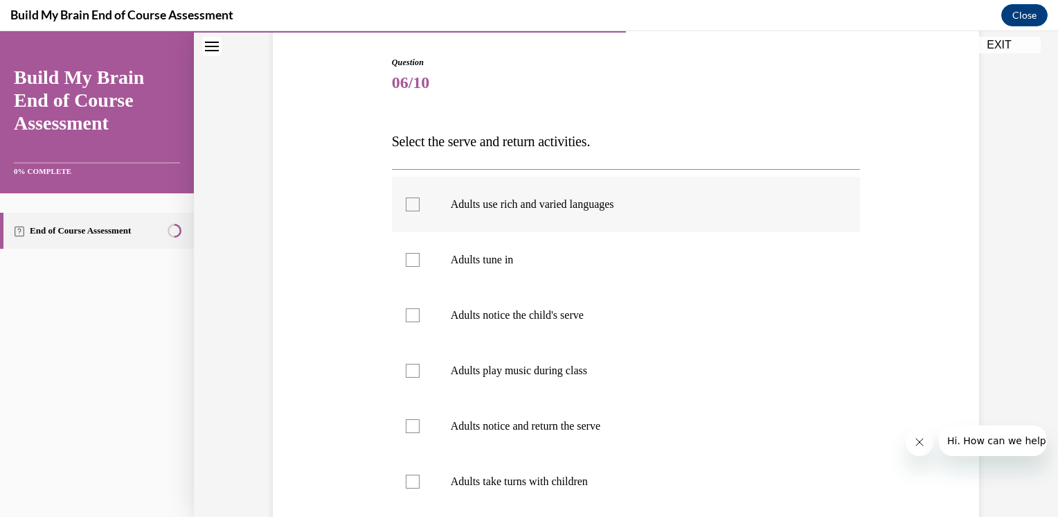
scroll to position [140, 0]
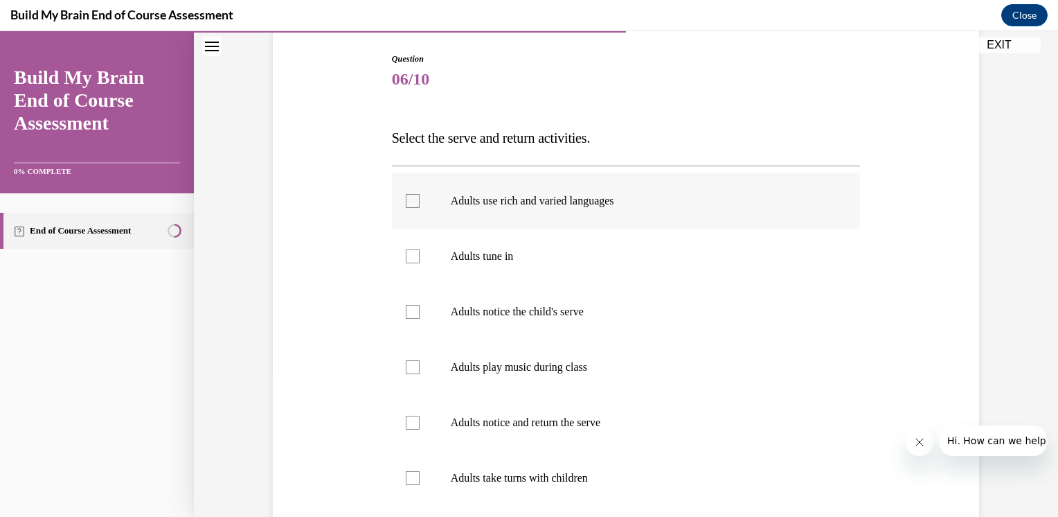
click at [414, 202] on label "Adults use rich and varied languages" at bounding box center [626, 200] width 469 height 55
click at [414, 202] on input "Adults use rich and varied languages" at bounding box center [413, 201] width 14 height 14
checkbox input "true"
click at [418, 262] on label "Adults tune in" at bounding box center [626, 256] width 469 height 55
click at [418, 262] on input "Adults tune in" at bounding box center [413, 256] width 14 height 14
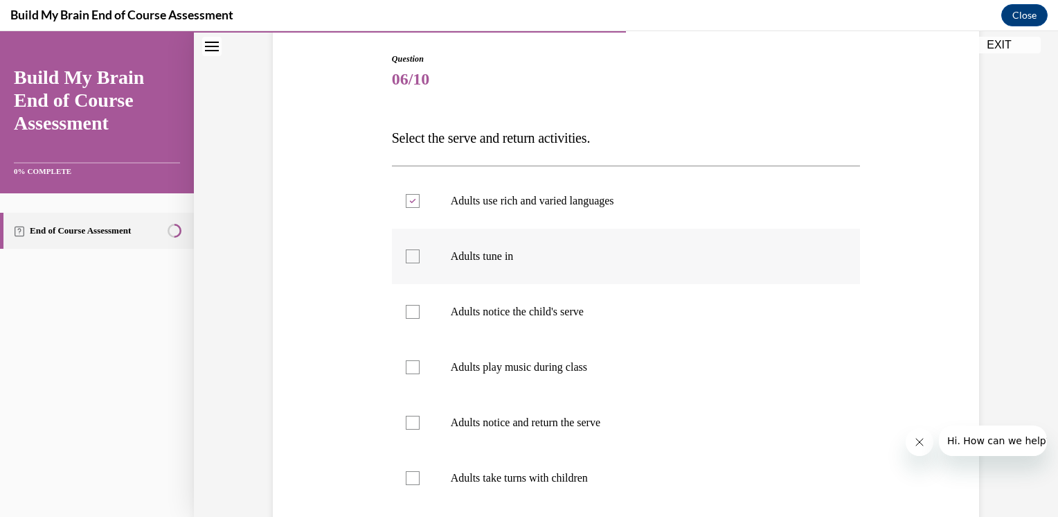
checkbox input "true"
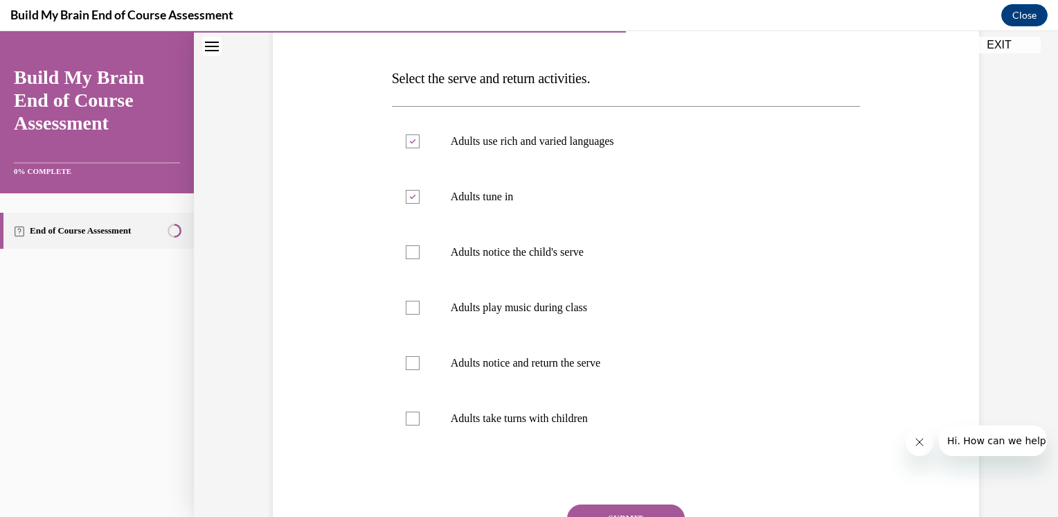
scroll to position [211, 0]
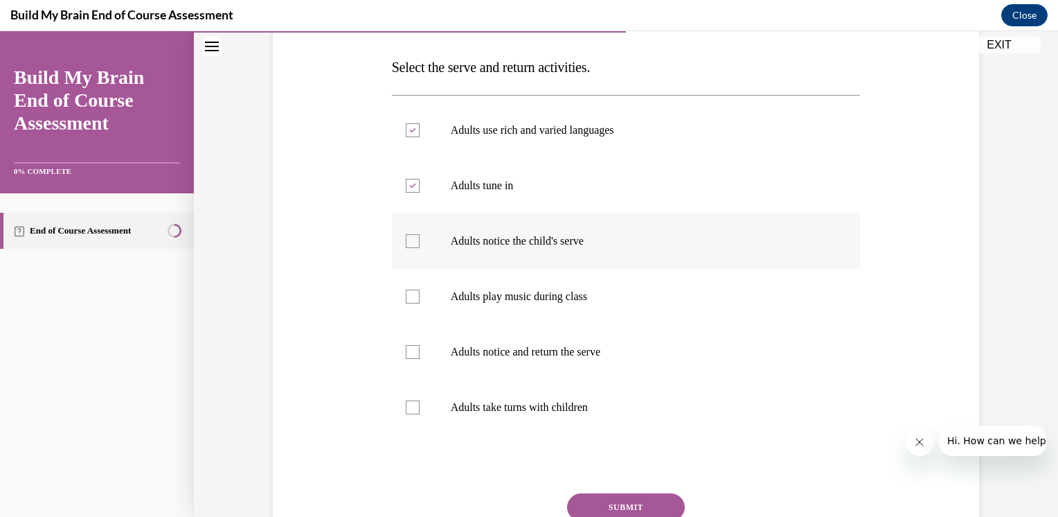
click at [406, 242] on div at bounding box center [413, 241] width 14 height 14
click at [406, 242] on input "Adults notice the child's serve" at bounding box center [413, 241] width 14 height 14
checkbox input "true"
click at [402, 339] on label "Adults notice and return the serve" at bounding box center [626, 351] width 469 height 55
click at [406, 345] on input "Adults notice and return the serve" at bounding box center [413, 352] width 14 height 14
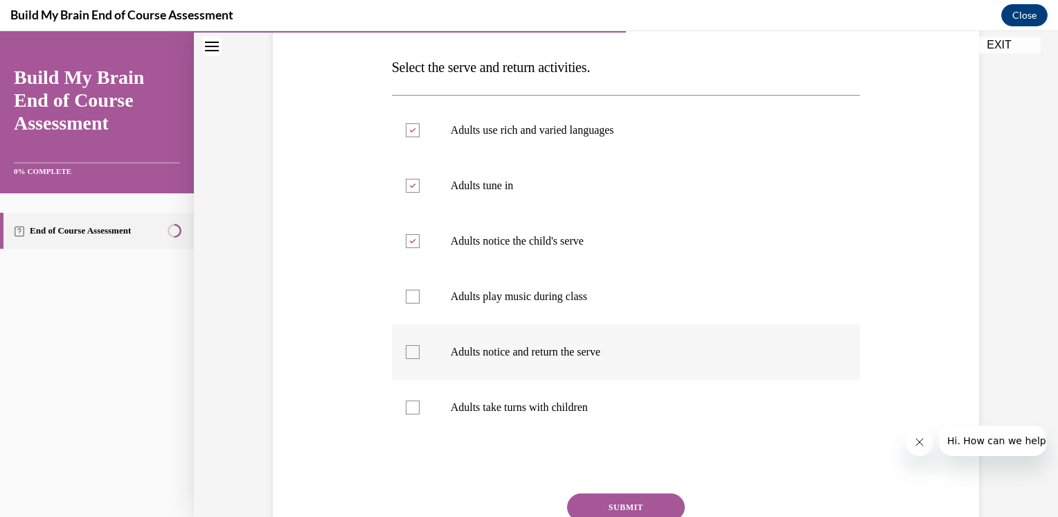
checkbox input "true"
click at [406, 406] on div at bounding box center [413, 407] width 14 height 14
click at [406, 406] on input "Adults take turns with children" at bounding box center [413, 407] width 14 height 14
checkbox input "true"
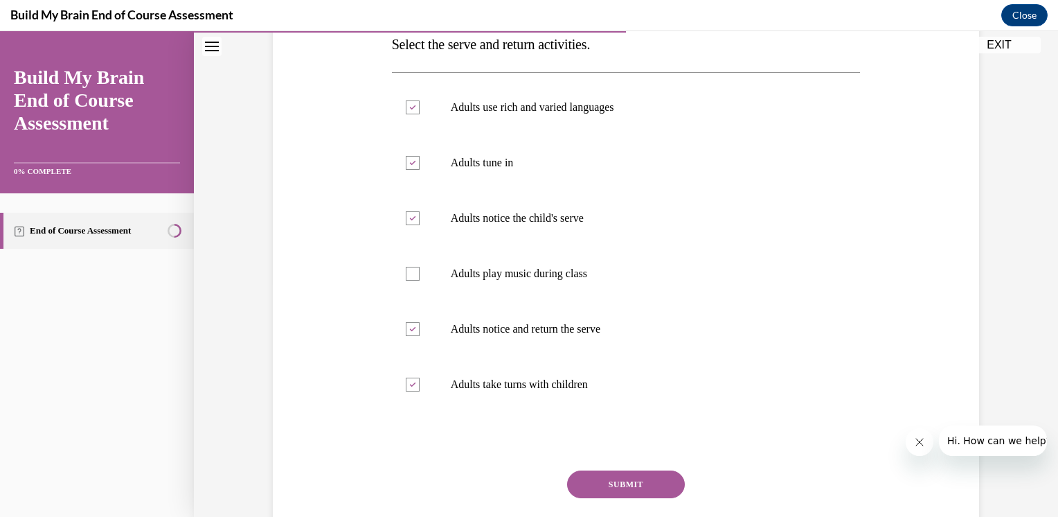
scroll to position [238, 0]
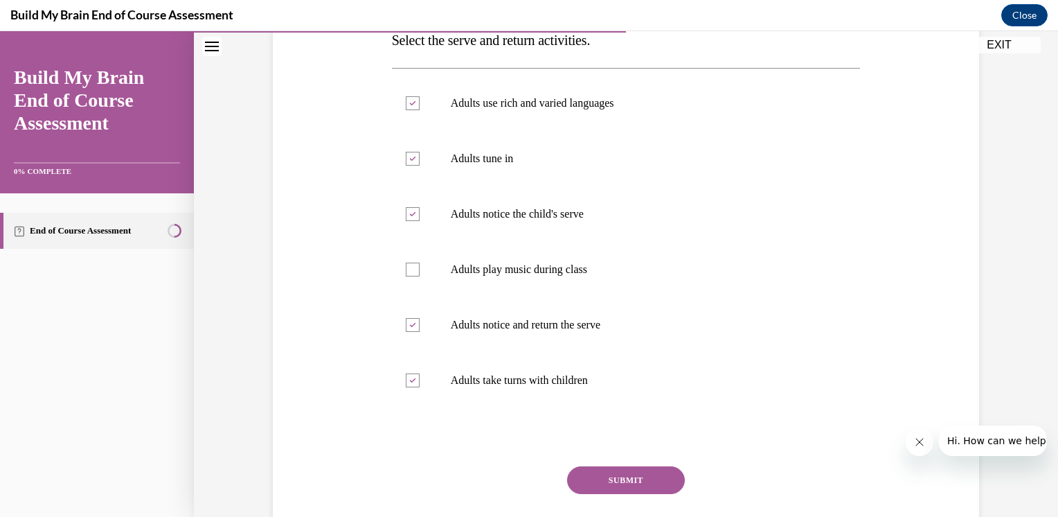
click at [607, 476] on button "SUBMIT" at bounding box center [626, 480] width 118 height 28
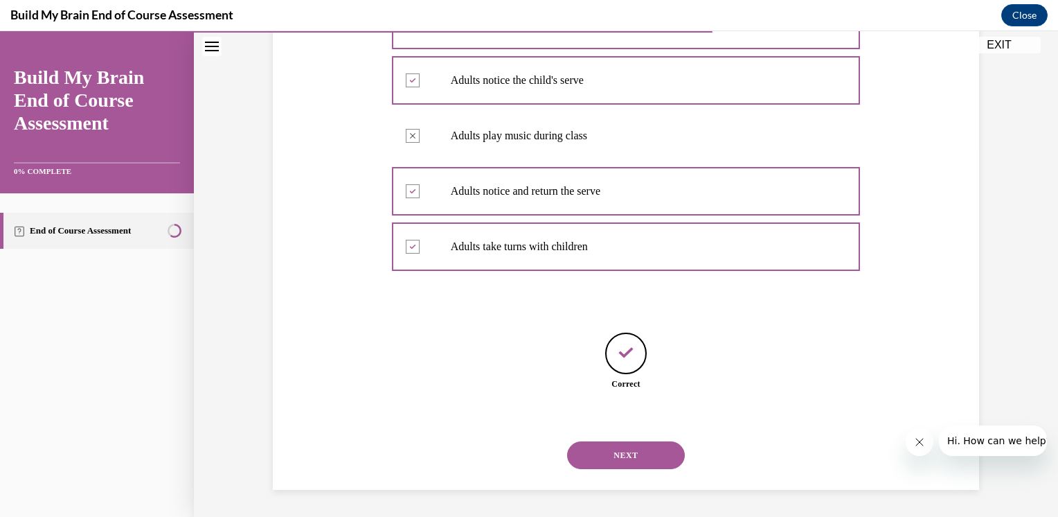
scroll to position [371, 0]
click at [604, 452] on button "NEXT" at bounding box center [626, 455] width 118 height 28
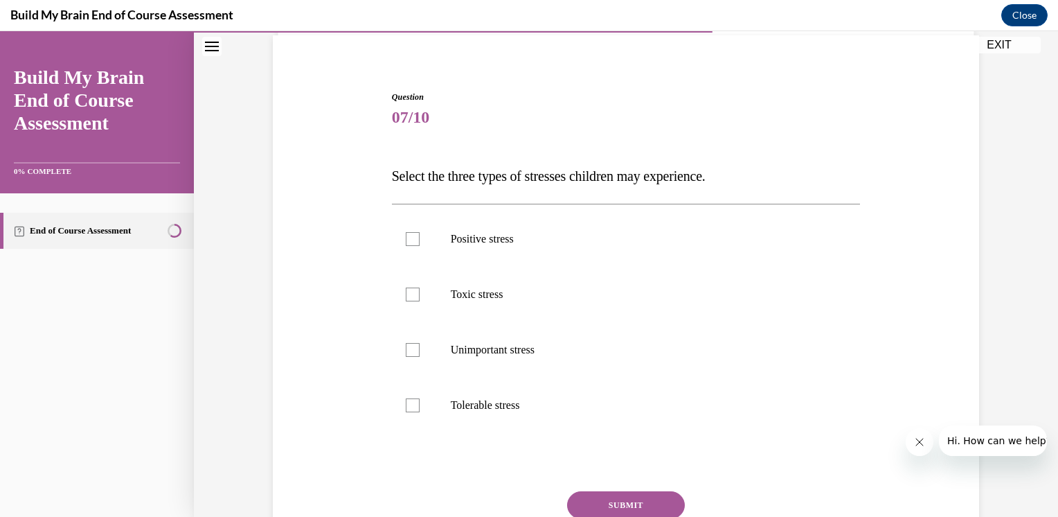
scroll to position [102, 0]
click at [400, 244] on label "Positive stress" at bounding box center [626, 238] width 469 height 55
click at [406, 244] on input "Positive stress" at bounding box center [413, 238] width 14 height 14
checkbox input "true"
click at [413, 294] on div at bounding box center [413, 294] width 14 height 14
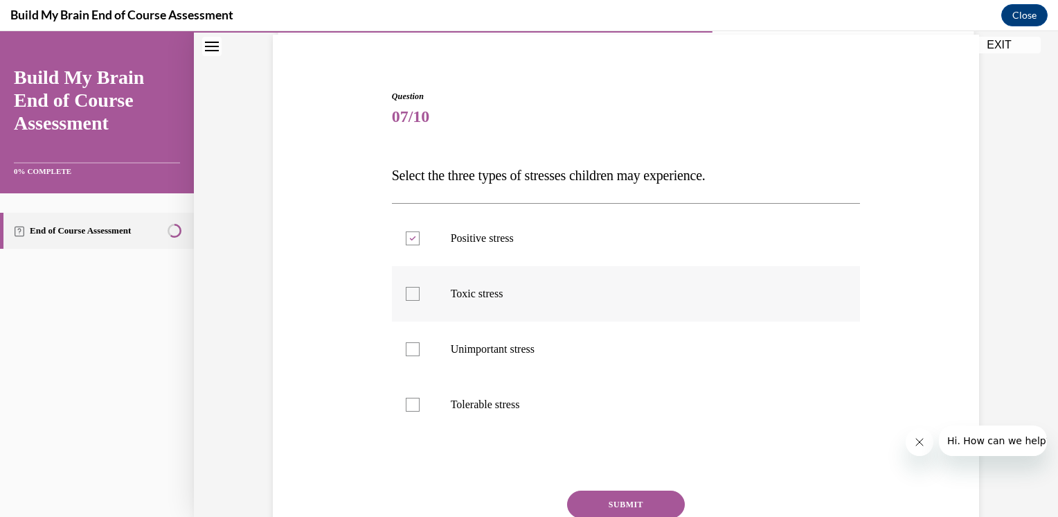
click at [413, 294] on input "Toxic stress" at bounding box center [413, 294] width 14 height 14
checkbox input "true"
click at [419, 399] on label "Tolerable stress" at bounding box center [626, 404] width 469 height 55
click at [419, 399] on input "Tolerable stress" at bounding box center [413, 405] width 14 height 14
checkbox input "true"
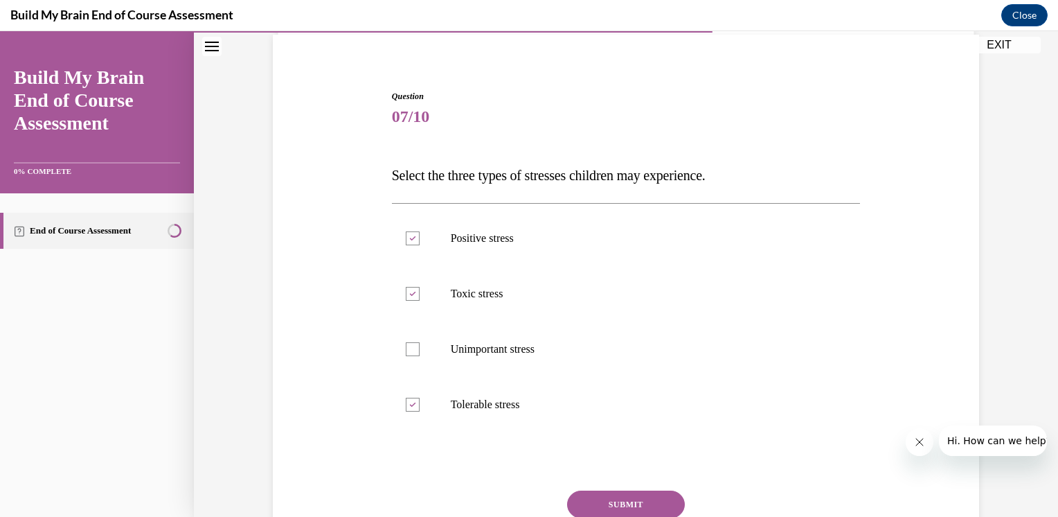
click at [603, 497] on button "SUBMIT" at bounding box center [626, 504] width 118 height 28
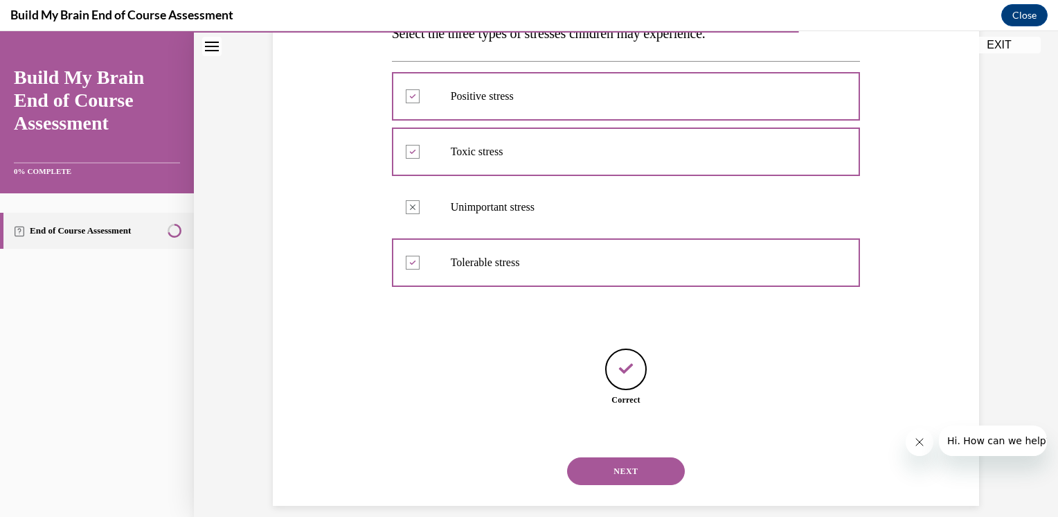
scroll to position [260, 0]
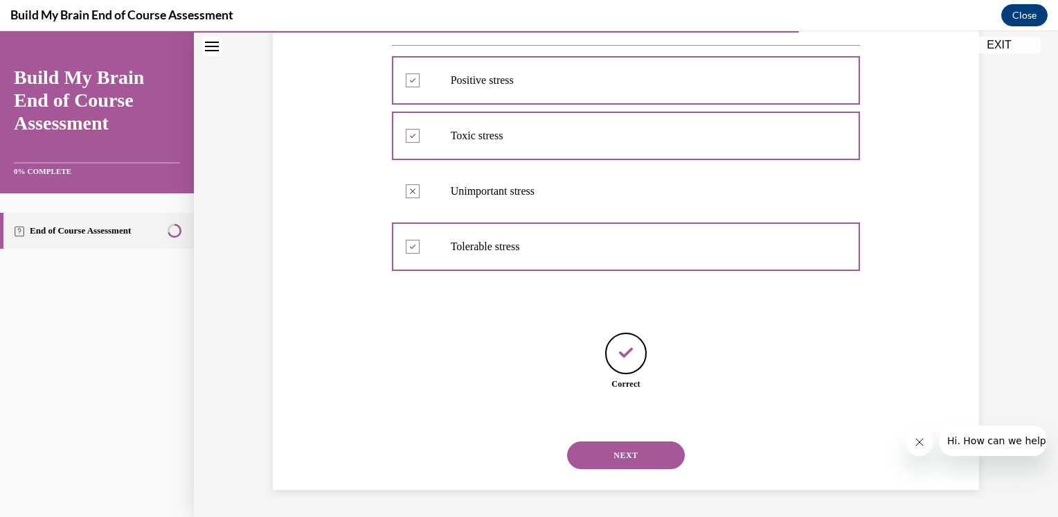
click at [625, 453] on button "NEXT" at bounding box center [626, 455] width 118 height 28
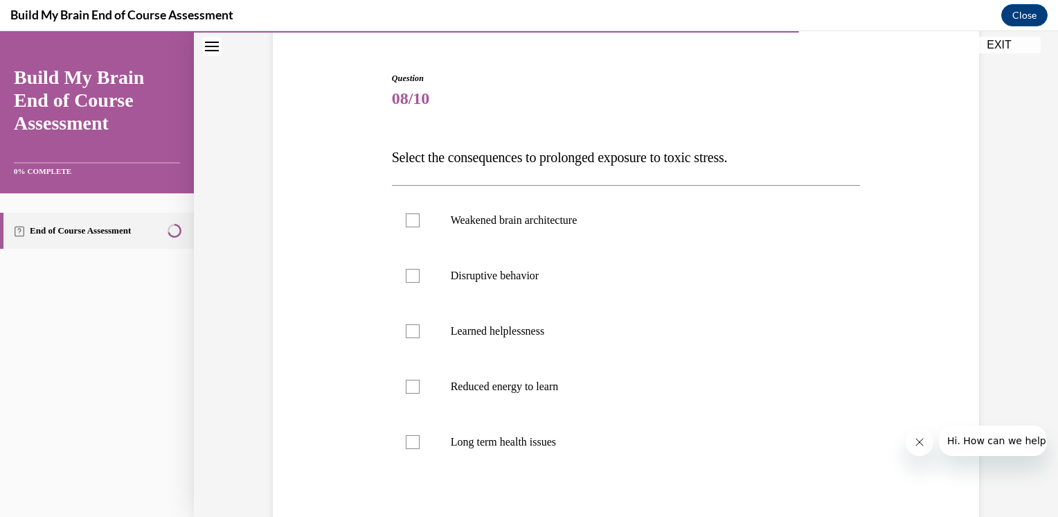
scroll to position [121, 0]
click at [407, 223] on div at bounding box center [413, 220] width 14 height 14
click at [407, 223] on input "Weakened brain architecture" at bounding box center [413, 220] width 14 height 14
checkbox input "true"
click at [409, 279] on div at bounding box center [413, 275] width 14 height 14
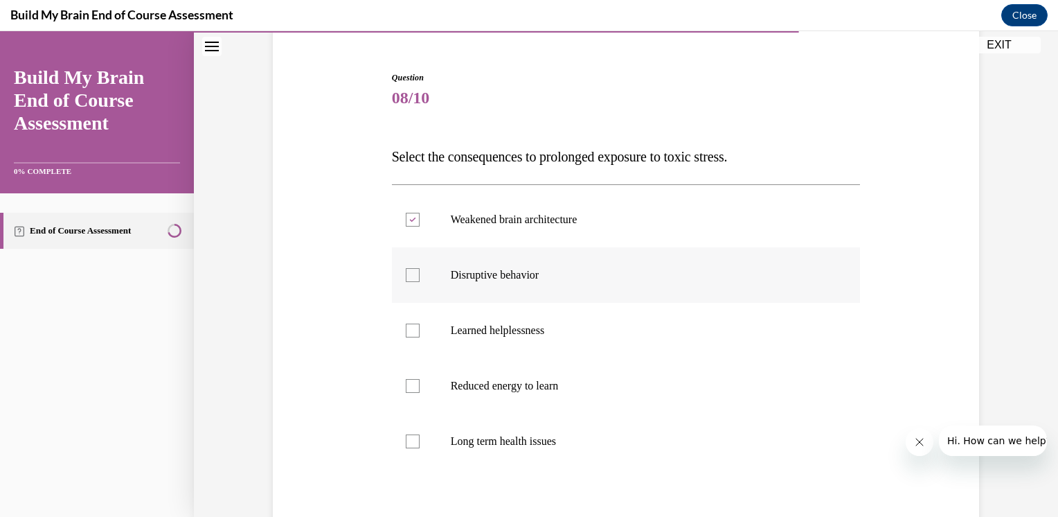
click at [409, 279] on input "Disruptive behavior" at bounding box center [413, 275] width 14 height 14
checkbox input "true"
click at [399, 377] on label "Reduced energy to learn" at bounding box center [626, 385] width 469 height 55
click at [406, 379] on input "Reduced energy to learn" at bounding box center [413, 386] width 14 height 14
checkbox input "true"
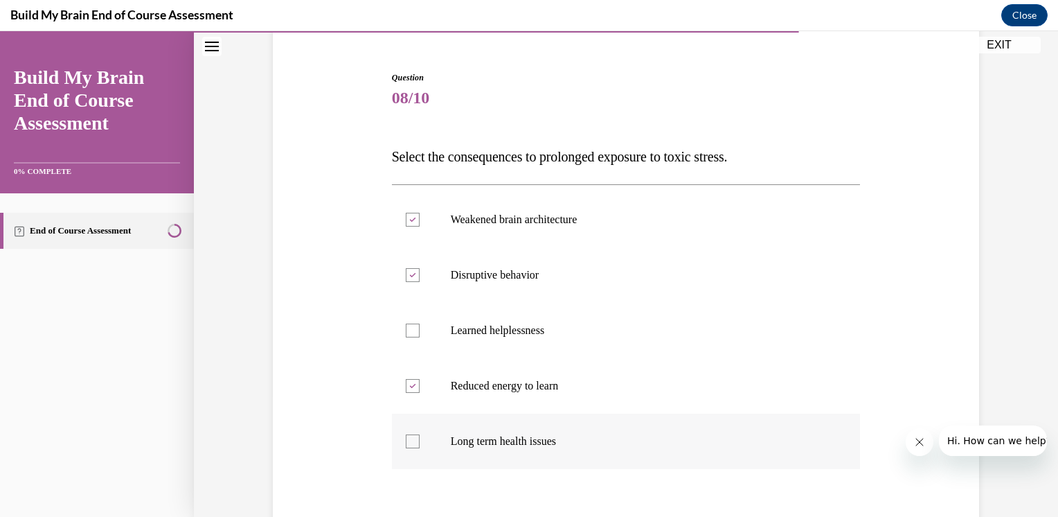
click at [409, 438] on div at bounding box center [413, 441] width 14 height 14
click at [409, 438] on input "Long term health issues" at bounding box center [413, 441] width 14 height 14
checkbox input "true"
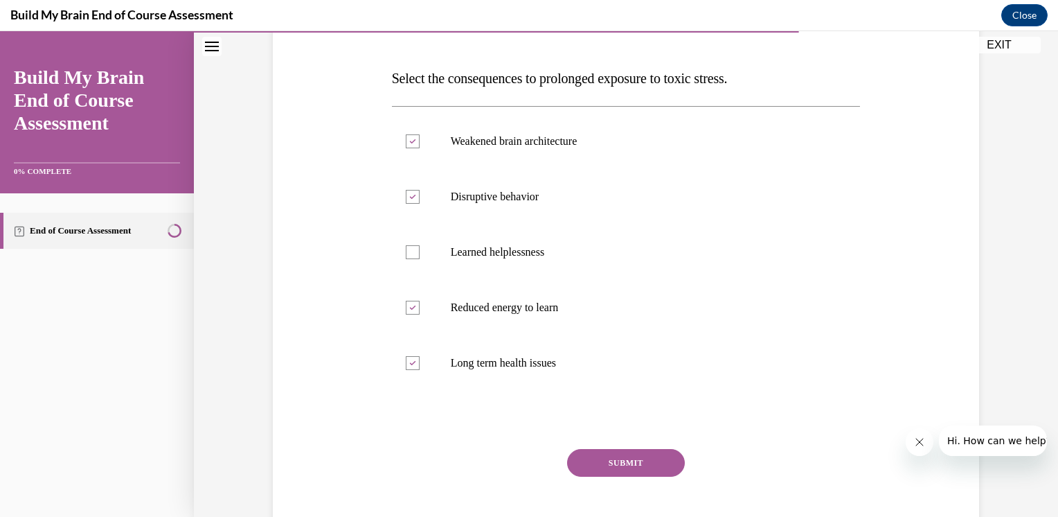
scroll to position [199, 0]
click at [580, 458] on button "SUBMIT" at bounding box center [626, 463] width 118 height 28
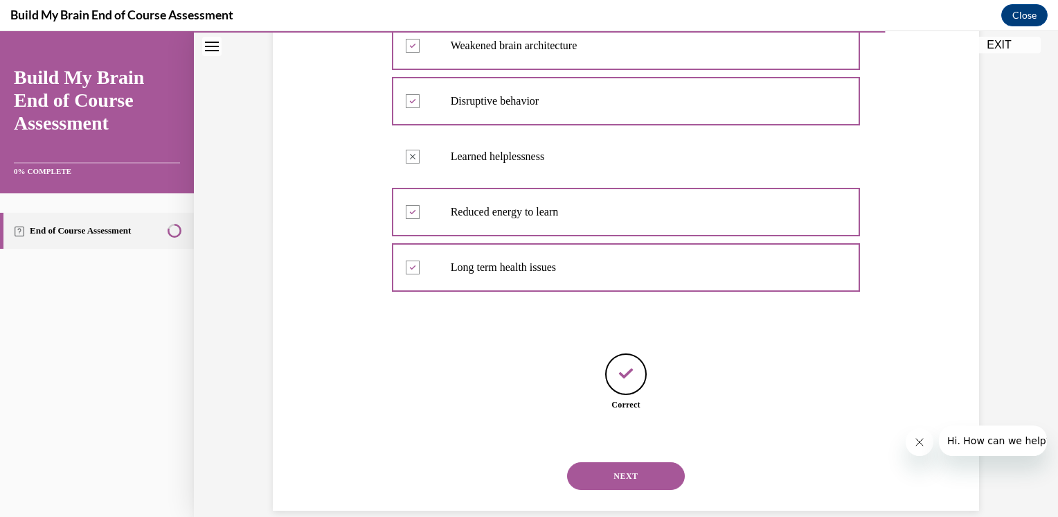
scroll to position [294, 0]
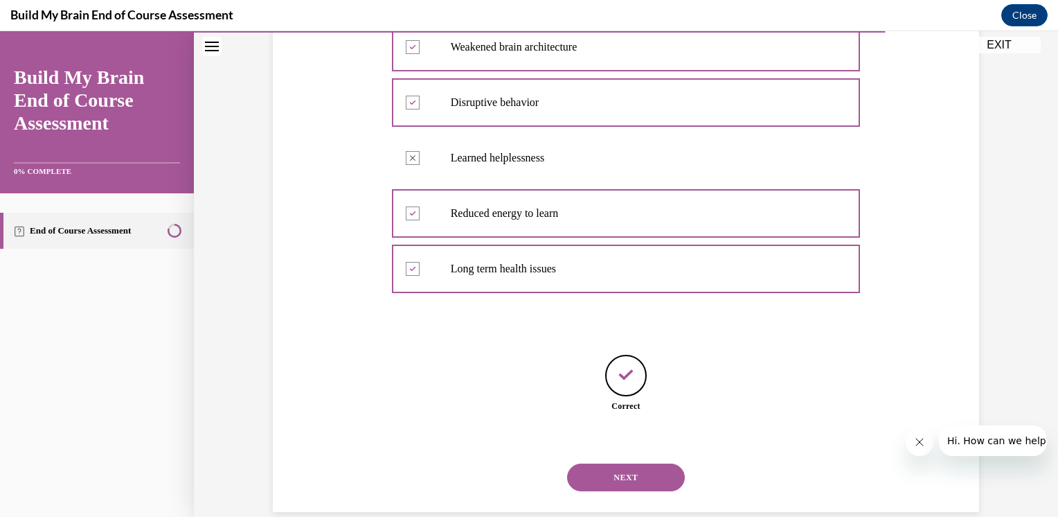
click at [607, 474] on button "NEXT" at bounding box center [626, 477] width 118 height 28
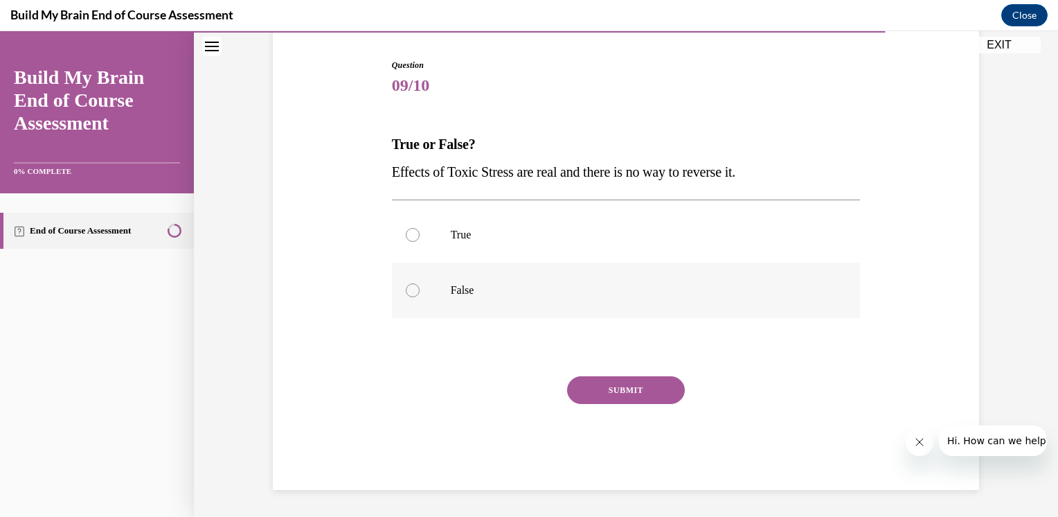
click at [407, 281] on label "False" at bounding box center [626, 289] width 469 height 55
click at [407, 283] on input "False" at bounding box center [413, 290] width 14 height 14
radio input "true"
click at [602, 385] on button "SUBMIT" at bounding box center [626, 390] width 118 height 28
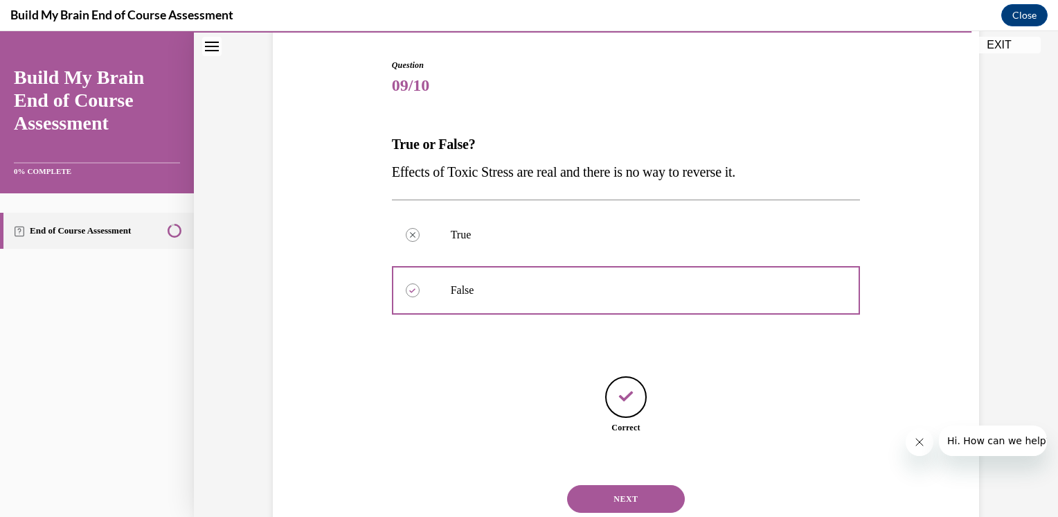
scroll to position [177, 0]
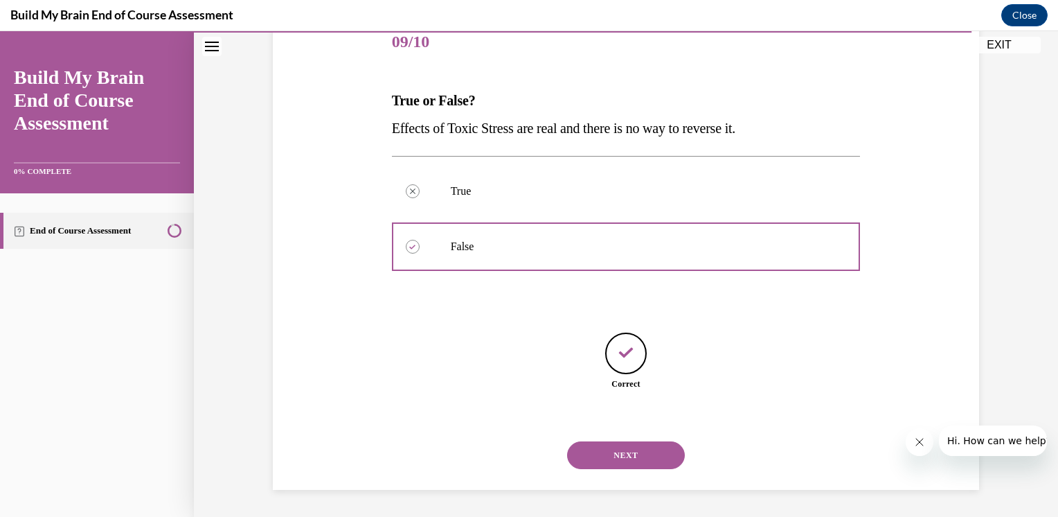
click at [621, 449] on button "NEXT" at bounding box center [626, 455] width 118 height 28
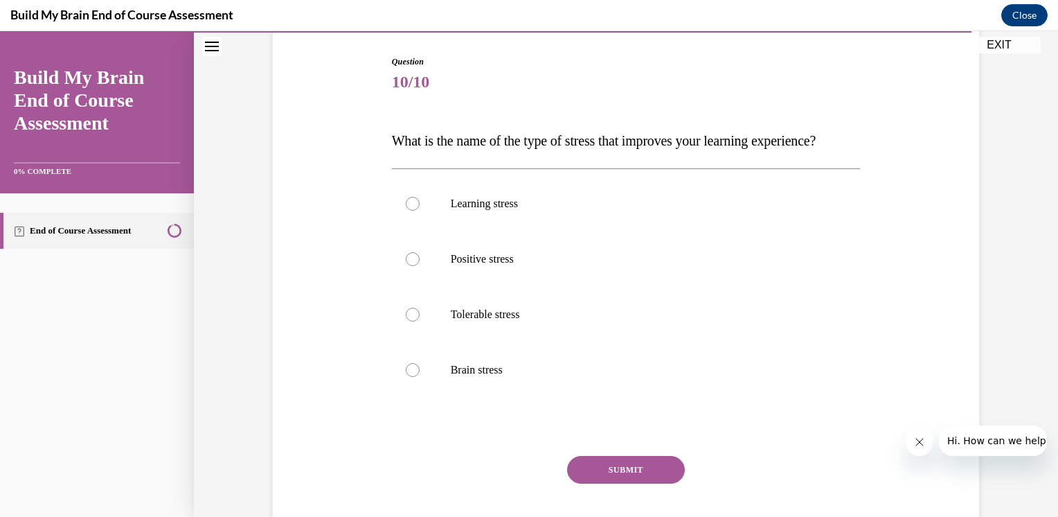
scroll to position [139, 0]
click at [428, 285] on label "Positive stress" at bounding box center [626, 256] width 469 height 55
click at [420, 264] on input "Positive stress" at bounding box center [413, 257] width 14 height 14
radio input "true"
click at [612, 481] on button "SUBMIT" at bounding box center [626, 468] width 118 height 28
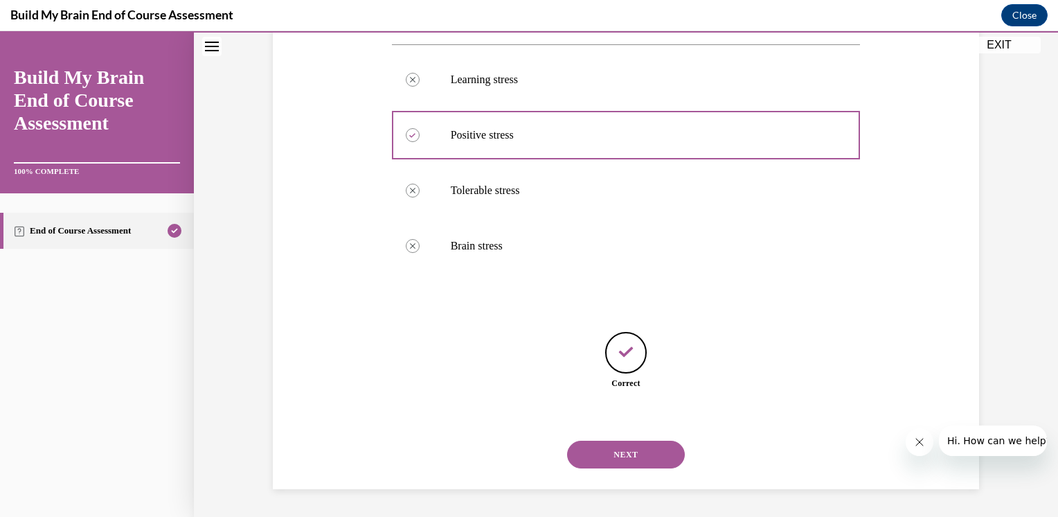
scroll to position [288, 0]
click at [613, 447] on button "NEXT" at bounding box center [626, 454] width 118 height 28
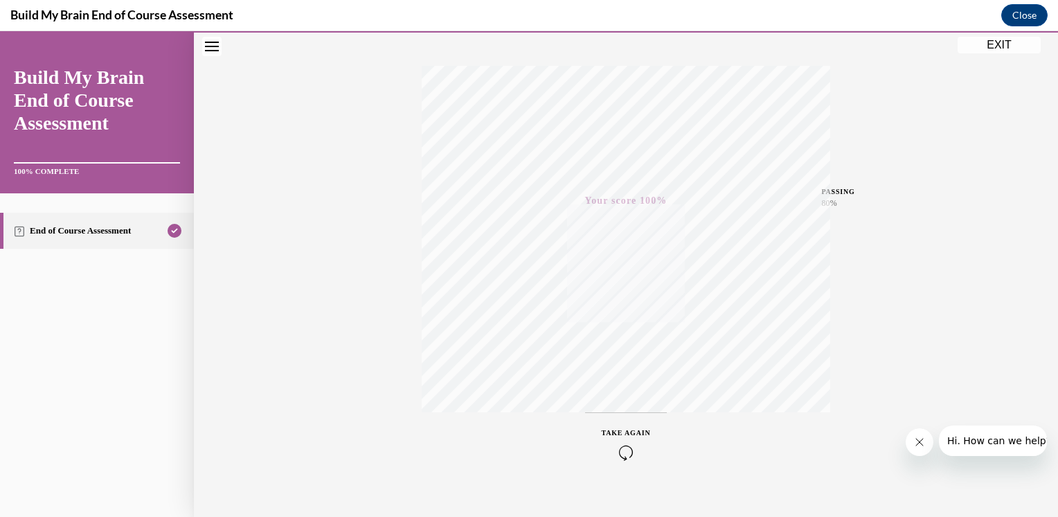
scroll to position [224, 0]
click at [981, 46] on button "EXIT" at bounding box center [999, 45] width 83 height 17
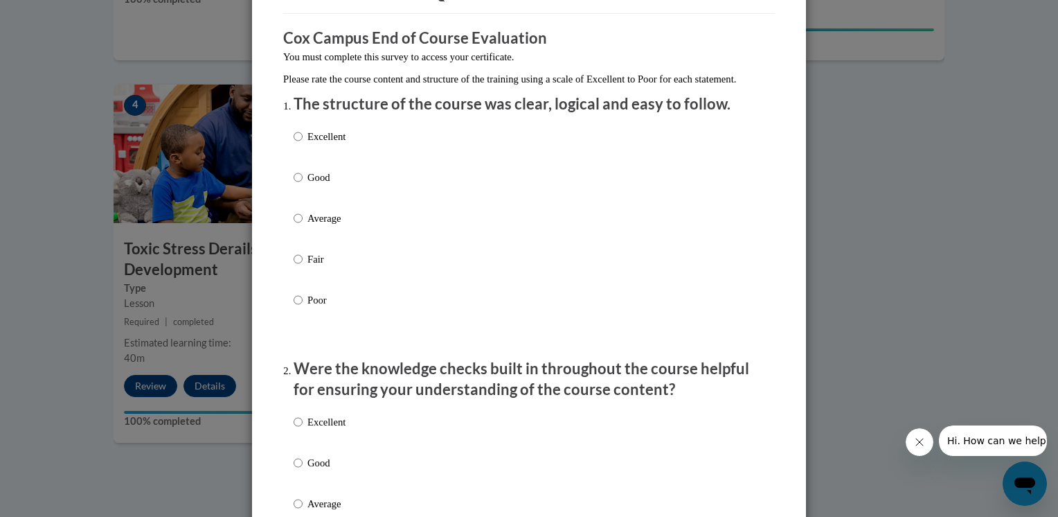
scroll to position [102, 0]
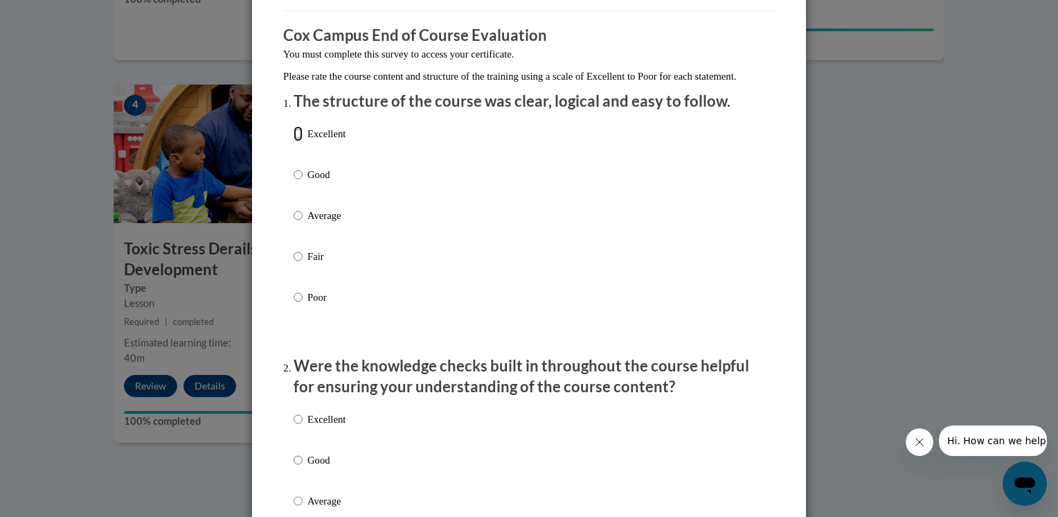
click at [294, 141] on input "Excellent" at bounding box center [298, 133] width 9 height 15
radio input "true"
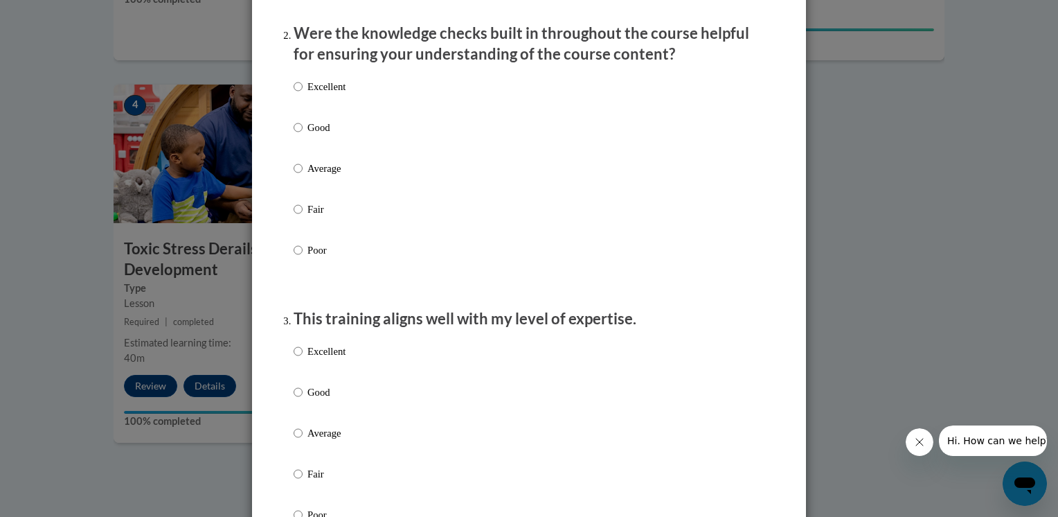
scroll to position [435, 0]
click at [294, 94] on input "Excellent" at bounding box center [298, 86] width 9 height 15
radio input "true"
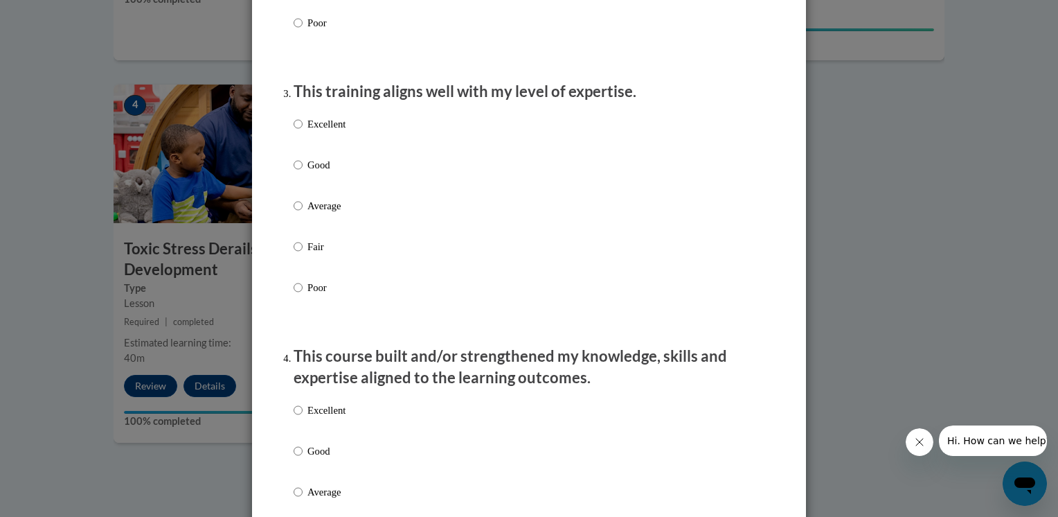
scroll to position [665, 0]
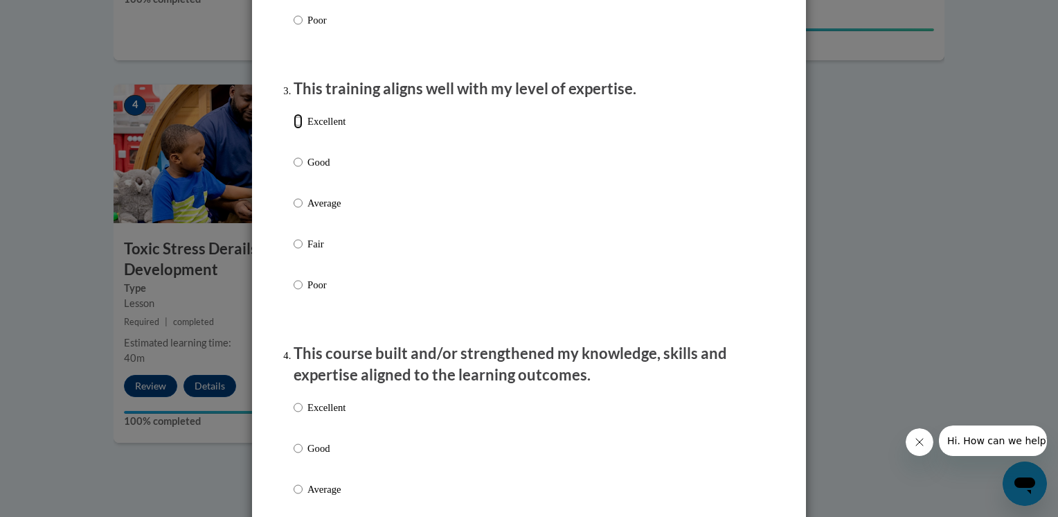
click at [294, 129] on input "Excellent" at bounding box center [298, 121] width 9 height 15
radio input "true"
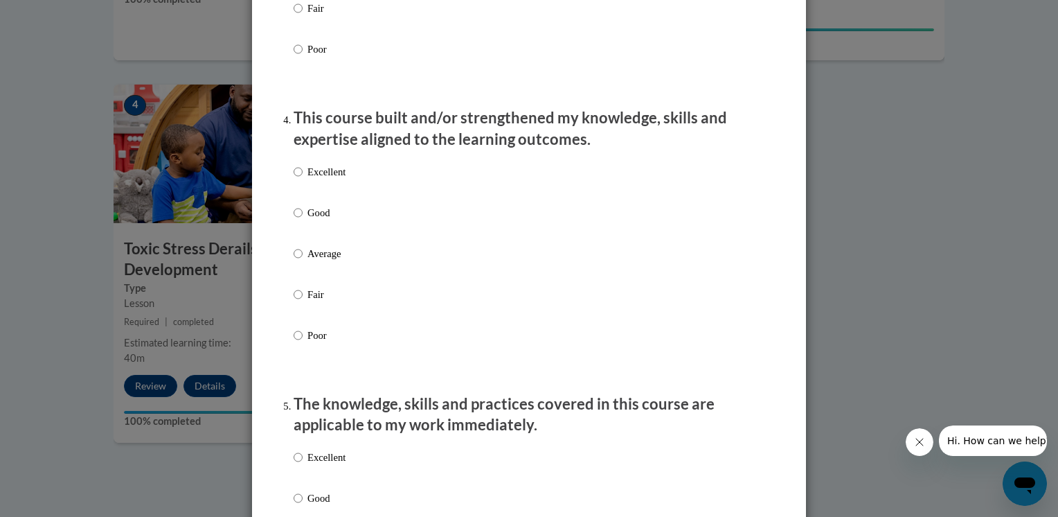
scroll to position [900, 0]
click at [294, 179] on input "Excellent" at bounding box center [298, 171] width 9 height 15
radio input "true"
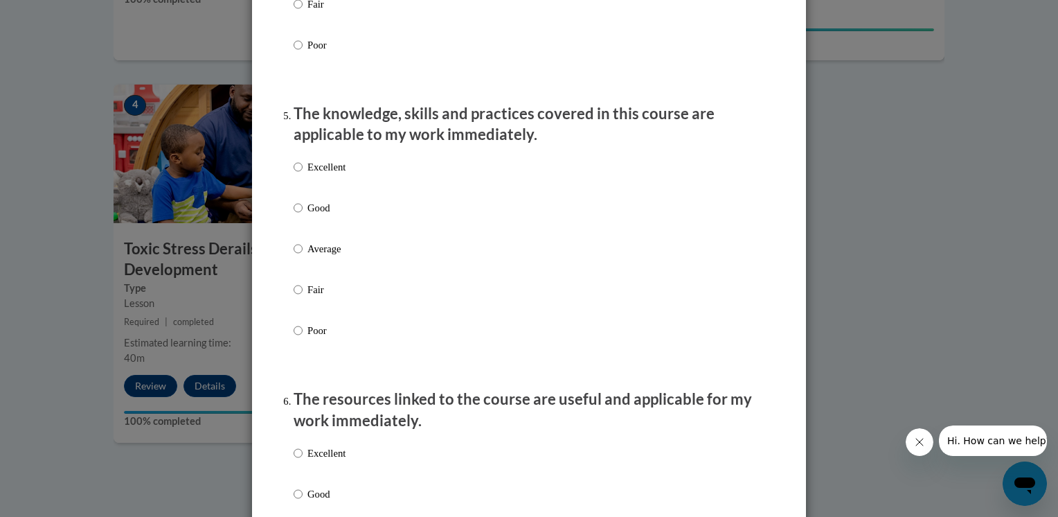
scroll to position [1194, 0]
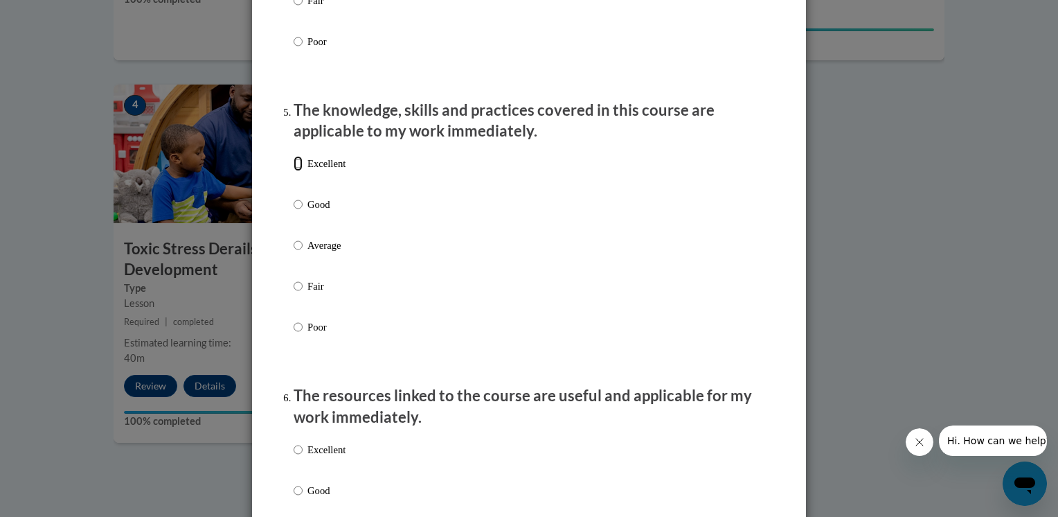
click at [294, 171] on input "Excellent" at bounding box center [298, 163] width 9 height 15
radio input "true"
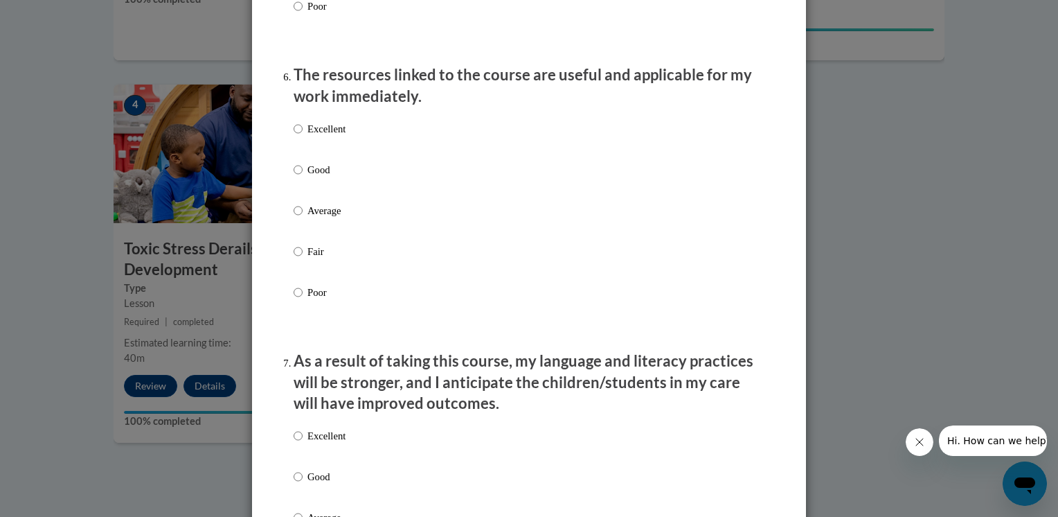
scroll to position [1515, 0]
click at [294, 136] on input "Excellent" at bounding box center [298, 128] width 9 height 15
radio input "true"
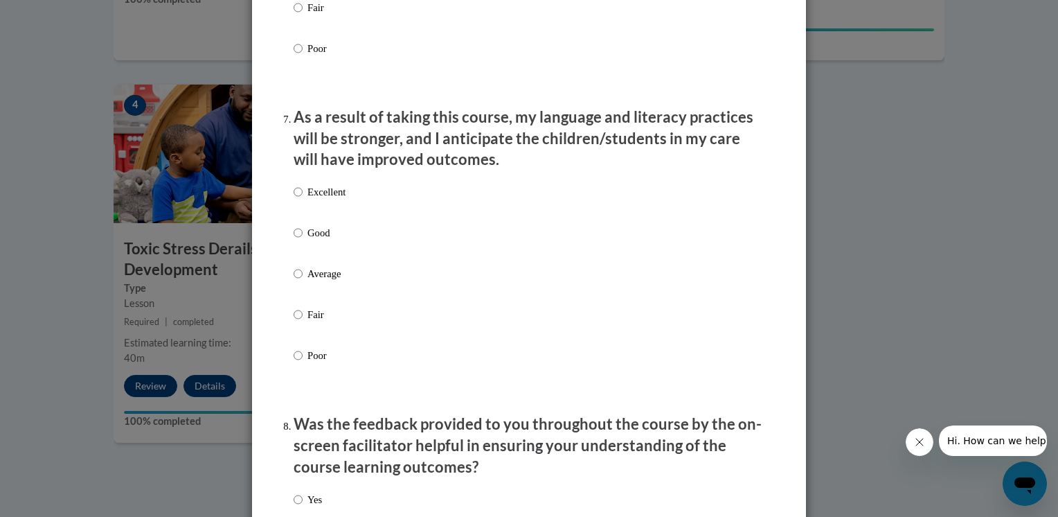
scroll to position [1781, 0]
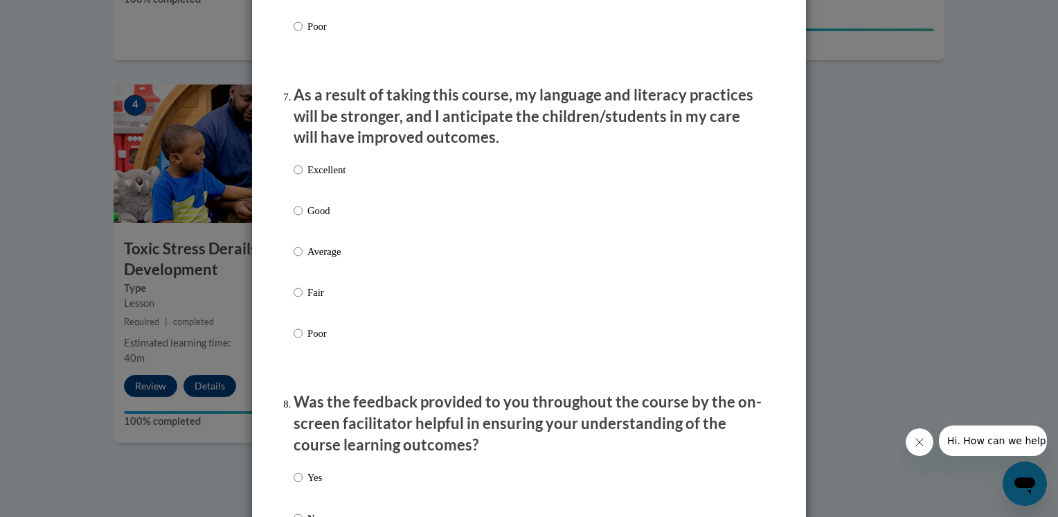
click at [298, 184] on label "Excellent" at bounding box center [320, 180] width 52 height 37
click at [298, 177] on input "Excellent" at bounding box center [298, 169] width 9 height 15
radio input "true"
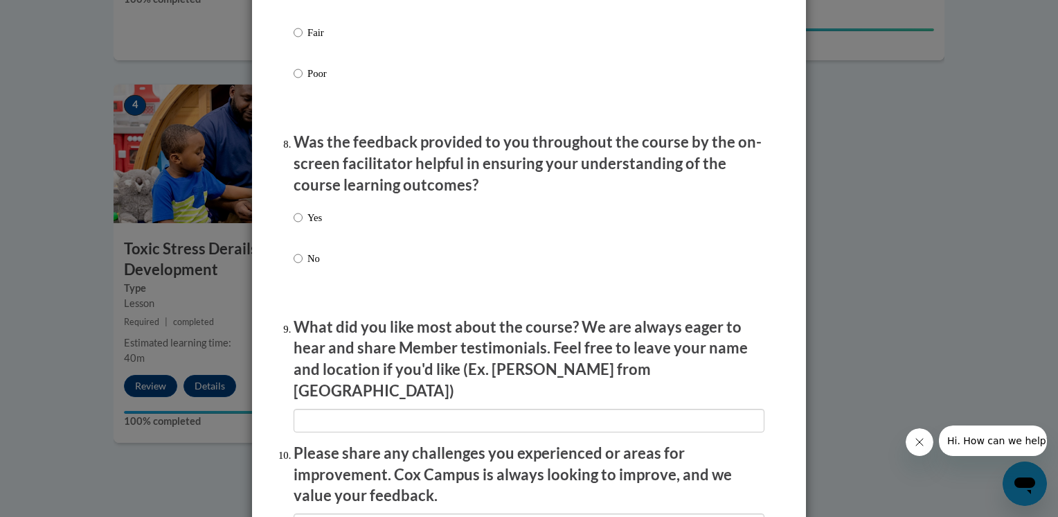
scroll to position [2044, 0]
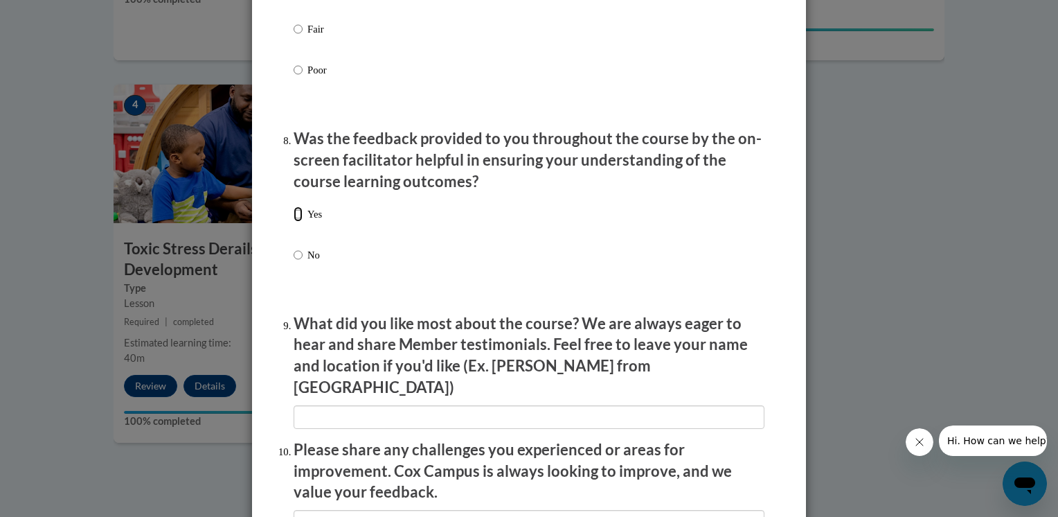
click at [294, 222] on input "Yes" at bounding box center [298, 213] width 9 height 15
radio input "true"
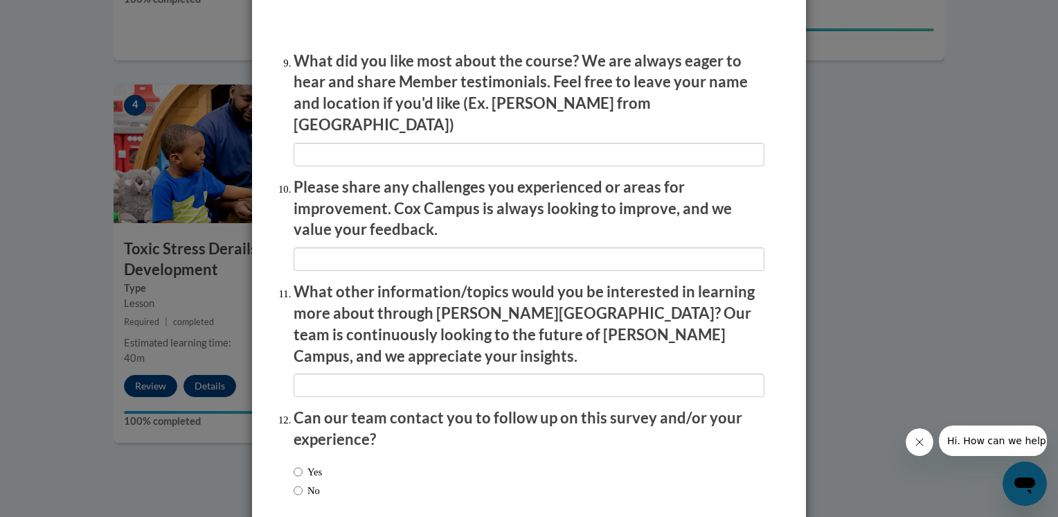
scroll to position [2307, 0]
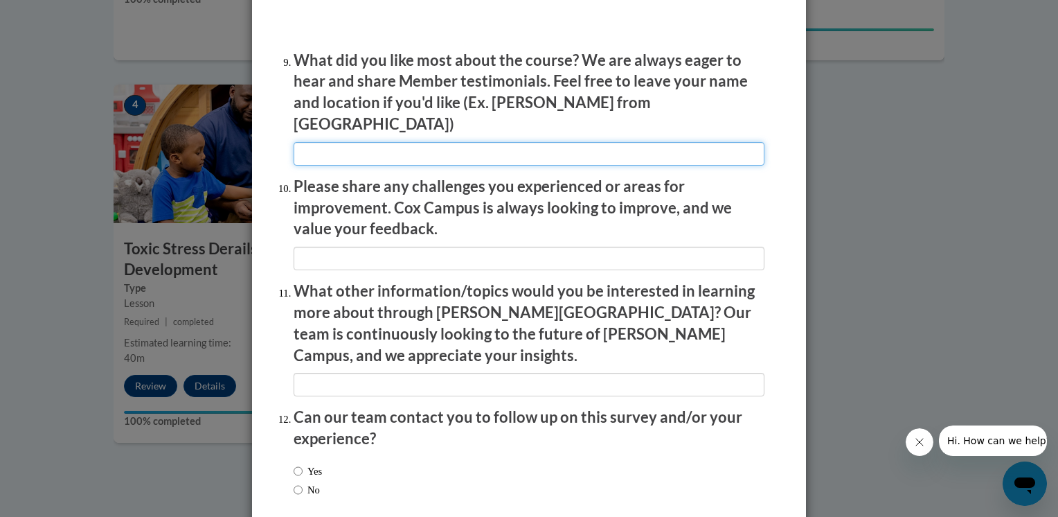
click at [337, 151] on input "textbox" at bounding box center [529, 154] width 471 height 24
type input "I liked how the course was broken down into sections. It made everything easier…"
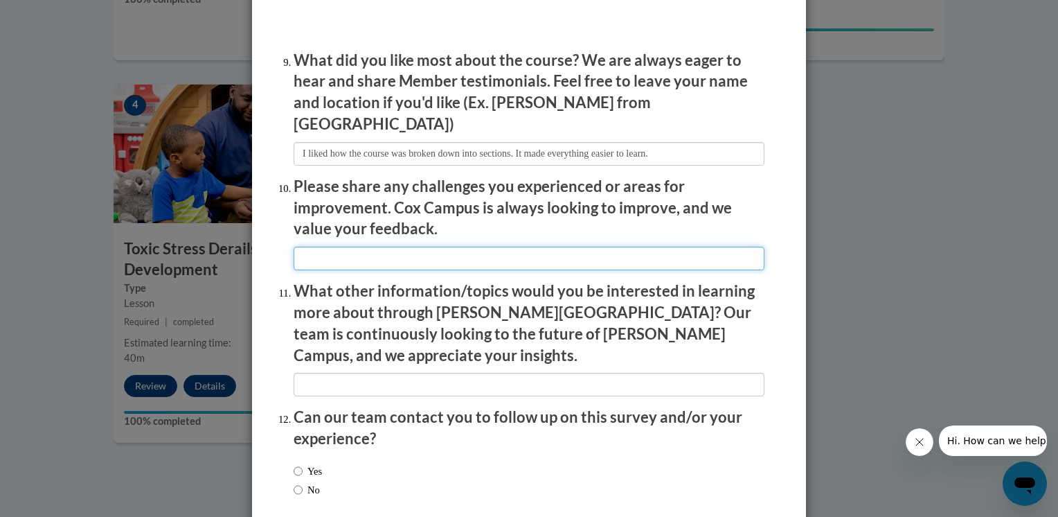
click at [333, 257] on input "textbox" at bounding box center [529, 259] width 471 height 24
type input "I didn't have any challenges."
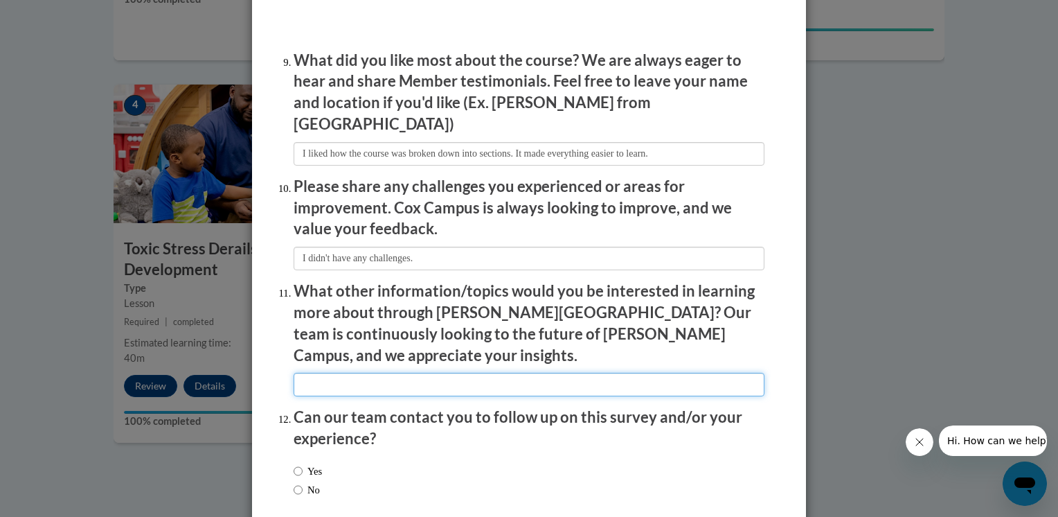
click at [337, 373] on input "textbox" at bounding box center [529, 385] width 471 height 24
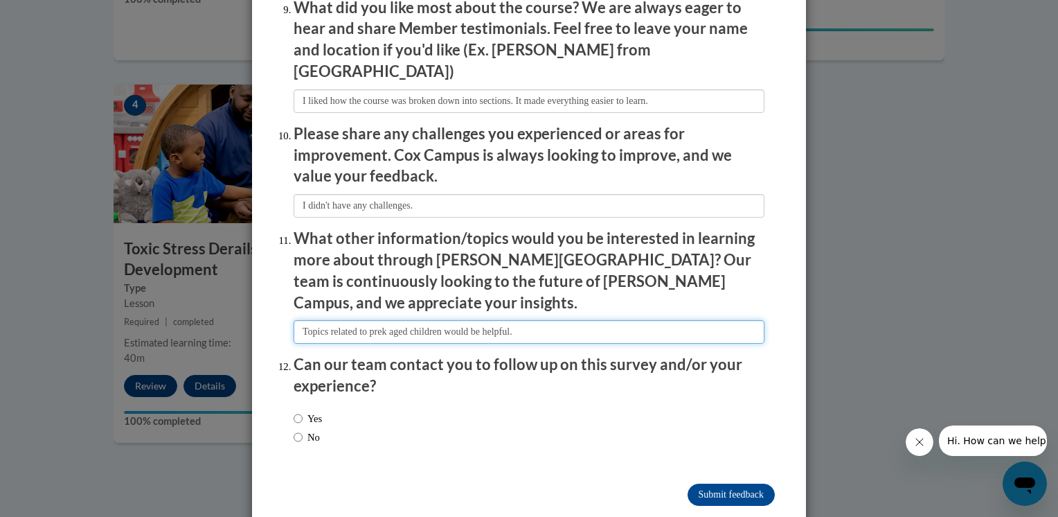
scroll to position [2367, 0]
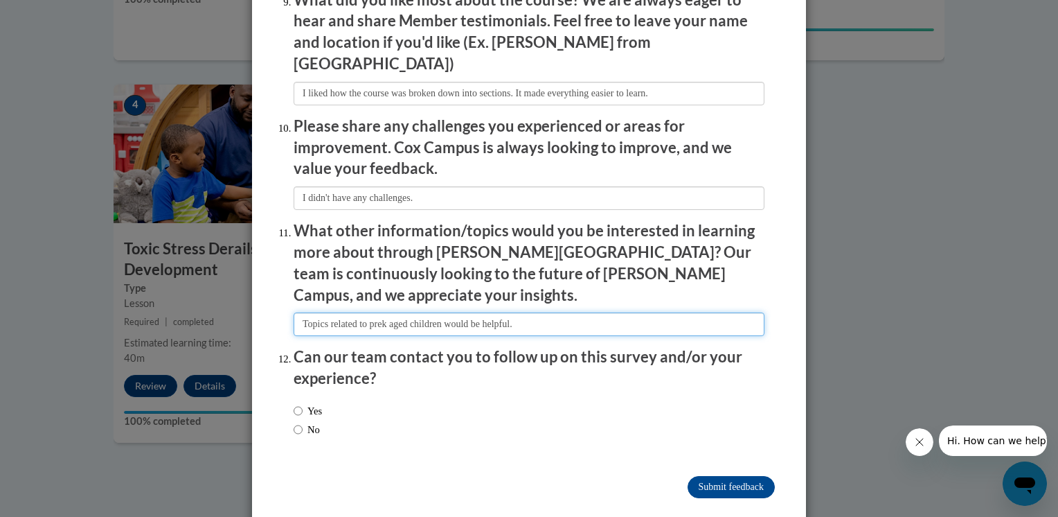
click at [563, 312] on input "textbox" at bounding box center [529, 324] width 471 height 24
click at [562, 312] on input "textbox" at bounding box center [529, 324] width 471 height 24
type input "Topics related to pre-k aged children would be helpful."
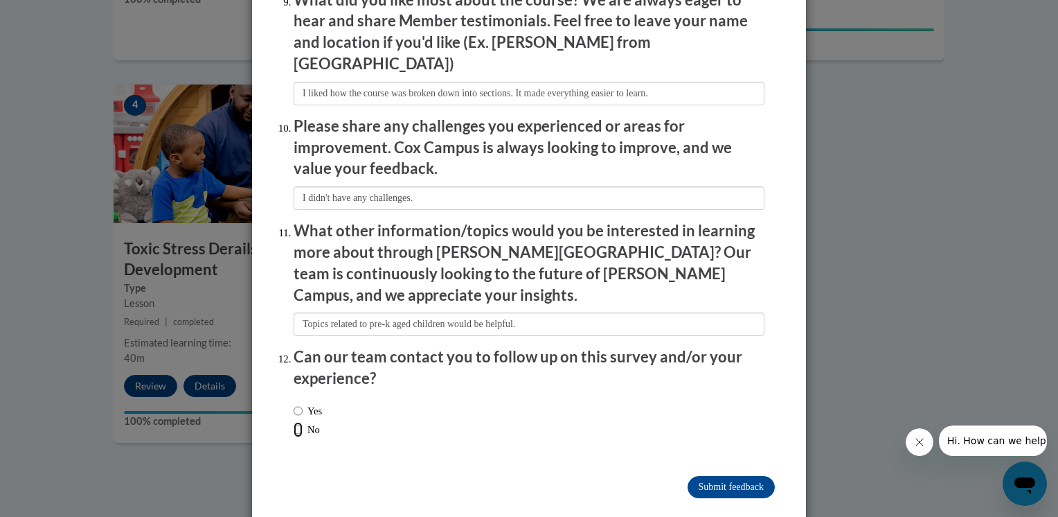
click at [296, 422] on input "No" at bounding box center [298, 429] width 9 height 15
radio input "true"
click at [705, 476] on input "Submit feedback" at bounding box center [731, 487] width 87 height 22
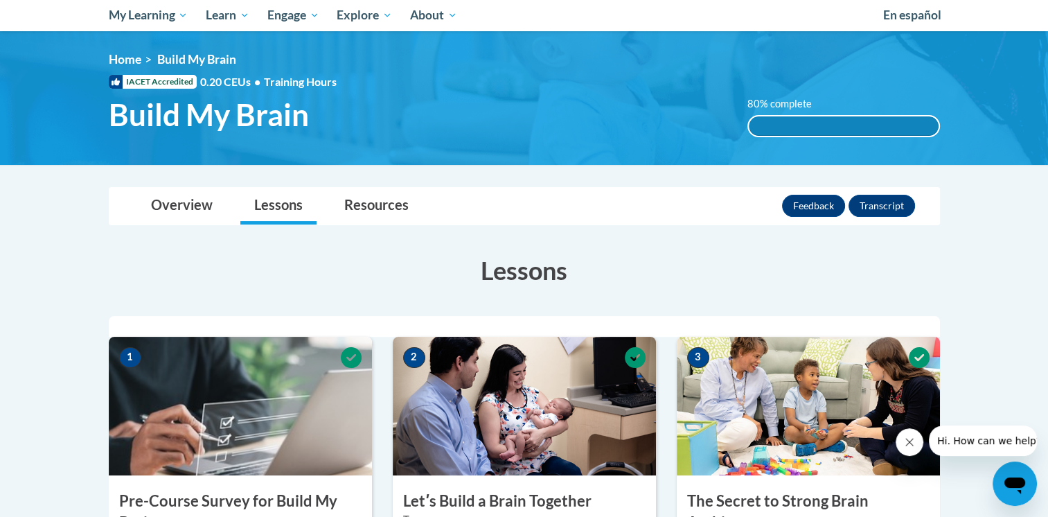
scroll to position [150, 0]
click at [402, 202] on link "Resources" at bounding box center [376, 206] width 92 height 37
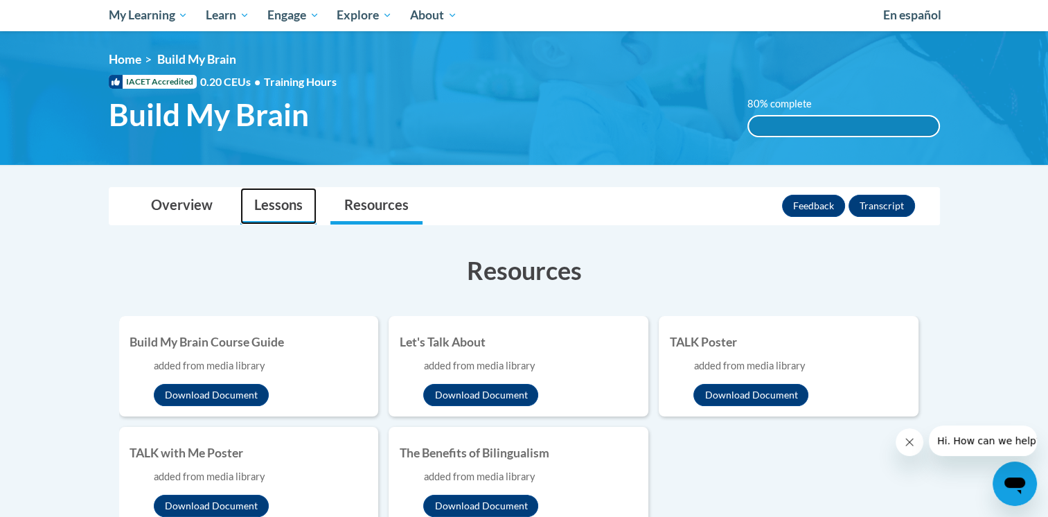
click at [294, 201] on link "Lessons" at bounding box center [278, 206] width 76 height 37
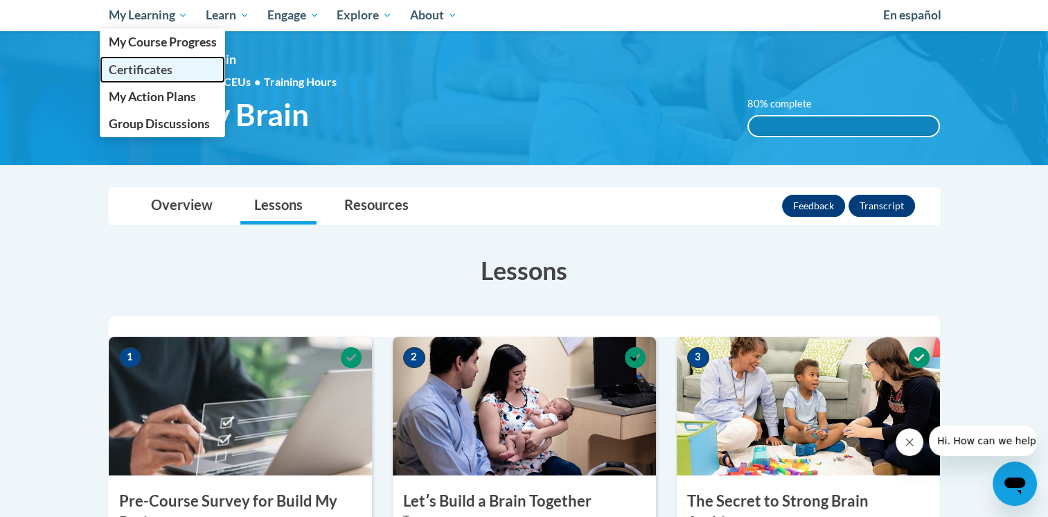
click at [168, 59] on link "Certificates" at bounding box center [163, 69] width 126 height 27
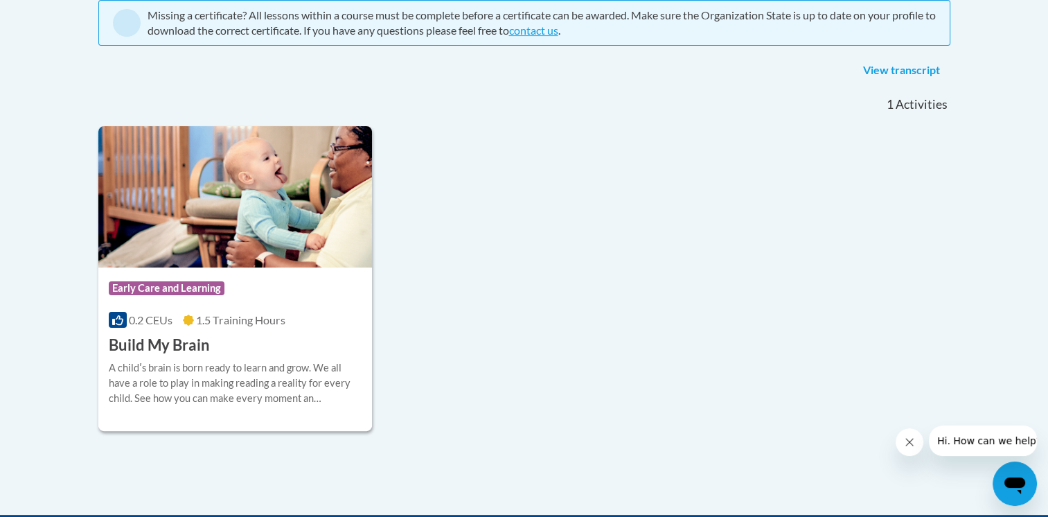
scroll to position [312, 0]
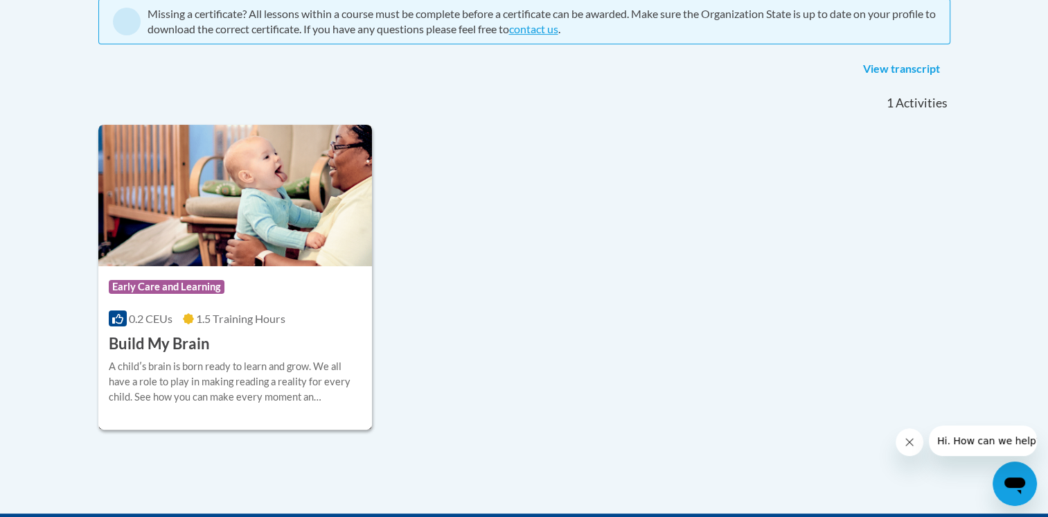
click at [173, 342] on h3 "Build My Brain" at bounding box center [159, 343] width 101 height 21
